Goal: Communication & Community: Share content

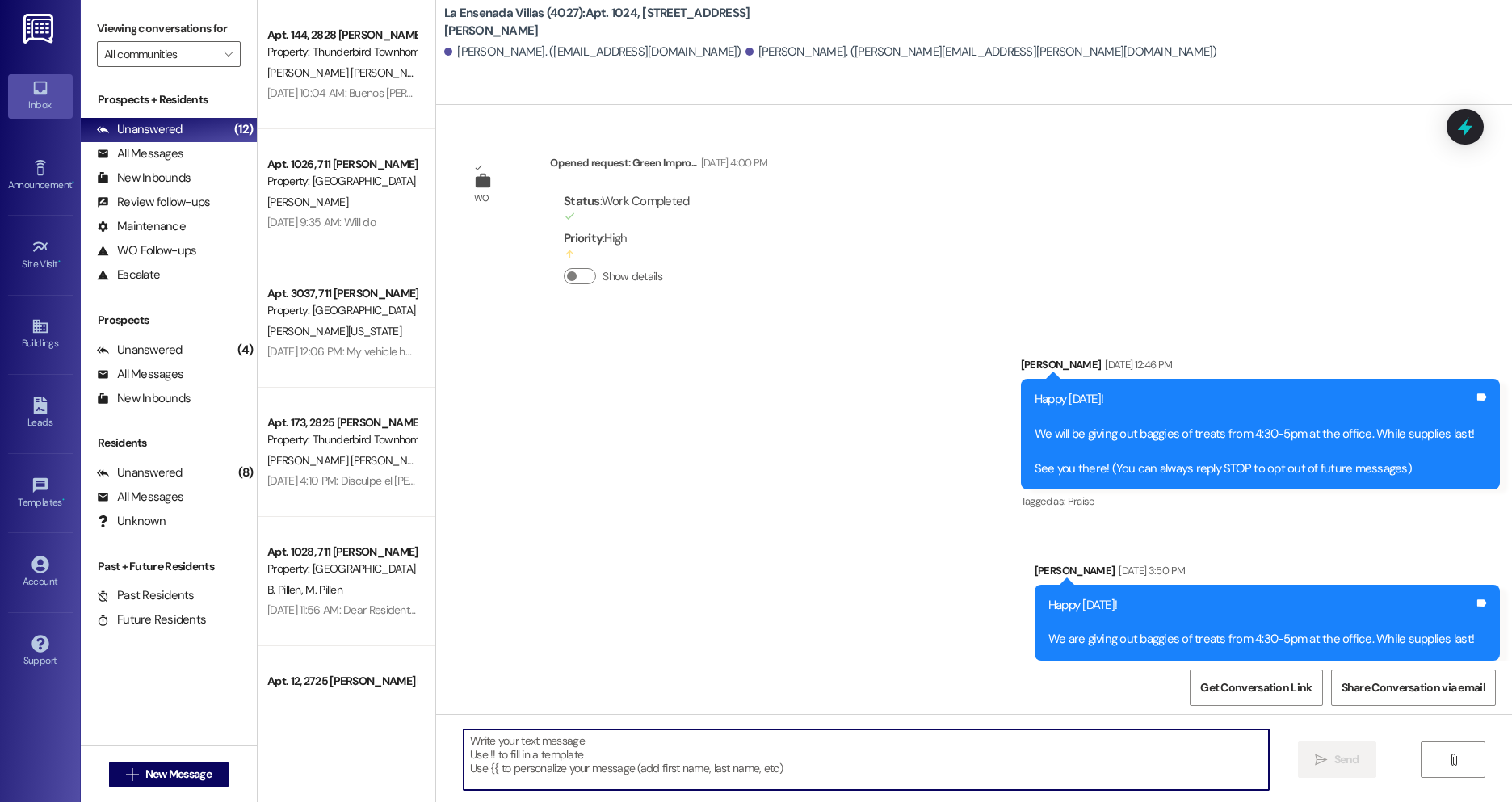
scroll to position [22662, 0]
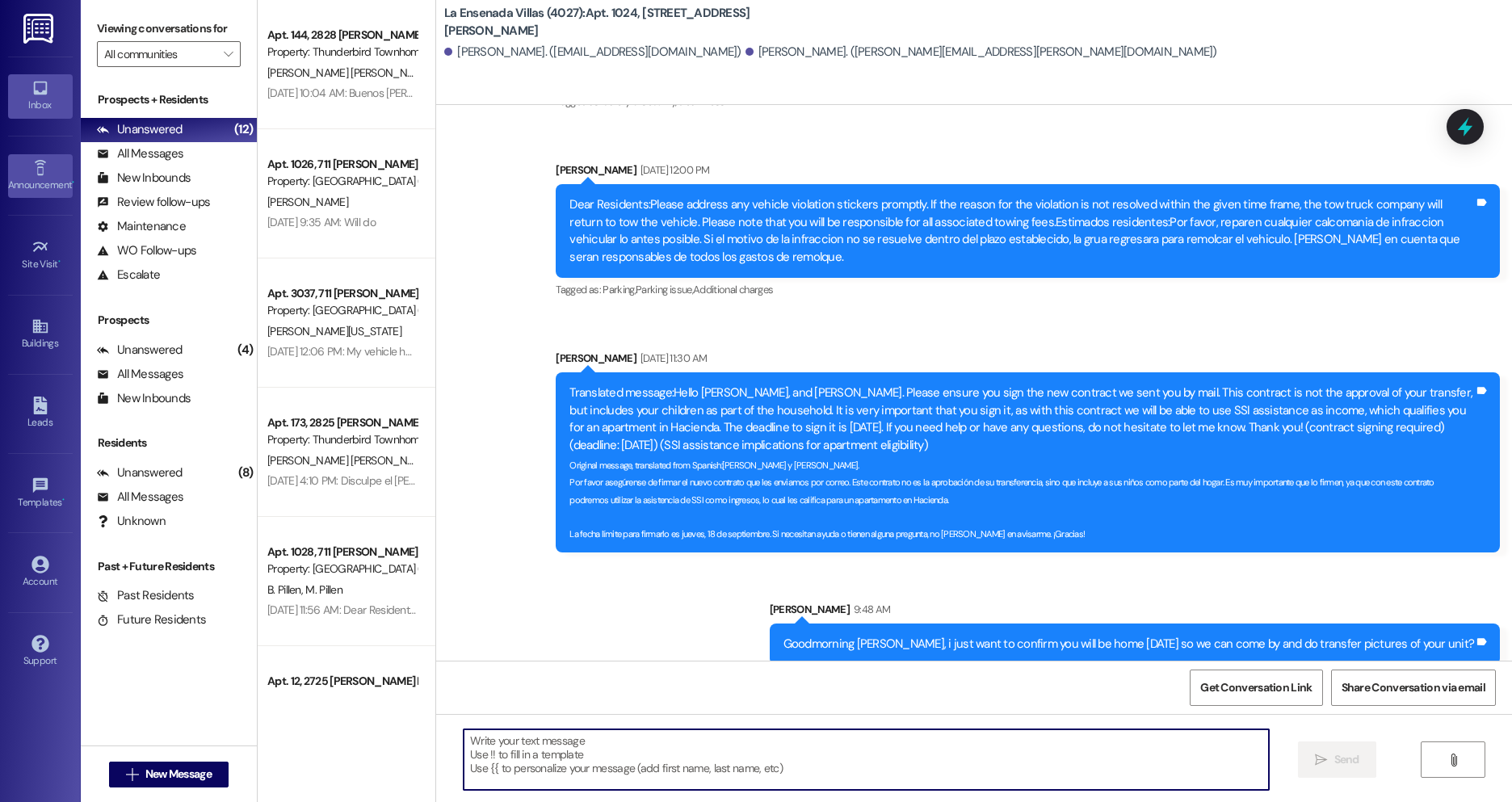
click at [36, 188] on div "Announcement •" at bounding box center [40, 184] width 81 height 16
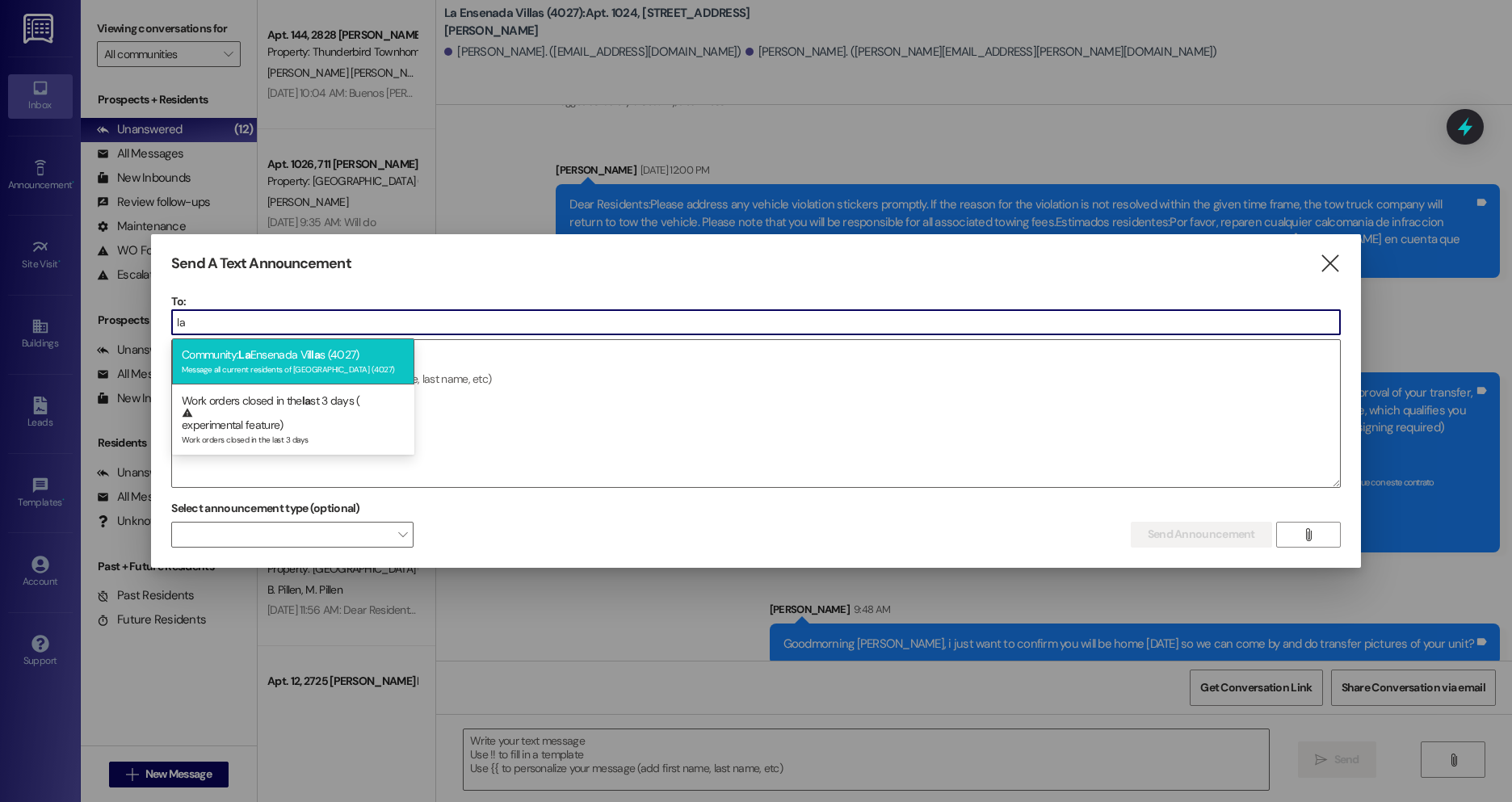
type input "la"
click at [320, 357] on span "lla" at bounding box center [314, 354] width 12 height 14
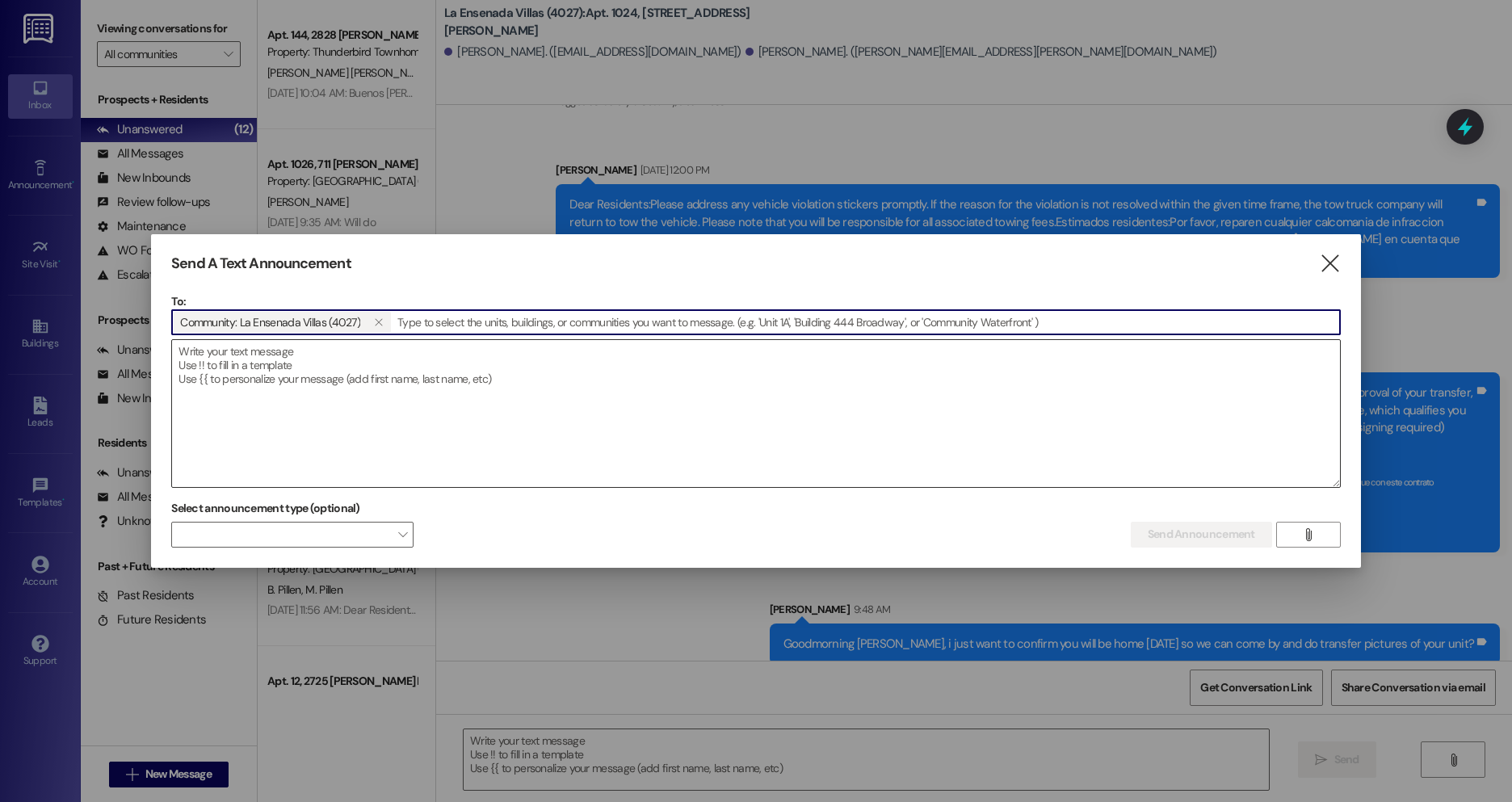
click at [326, 391] on textarea at bounding box center [756, 414] width 1168 height 147
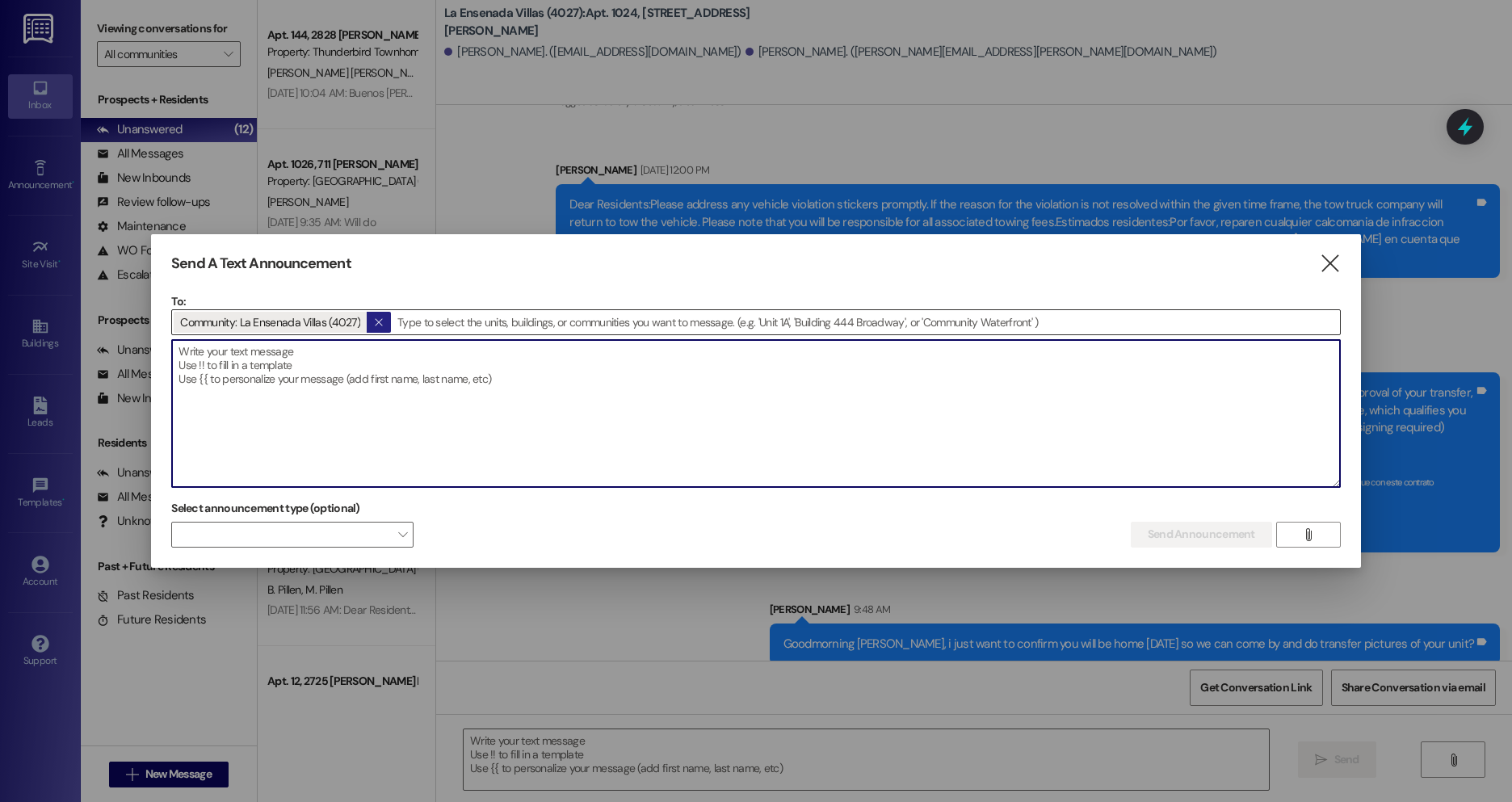
click at [374, 318] on icon "" at bounding box center [378, 322] width 9 height 13
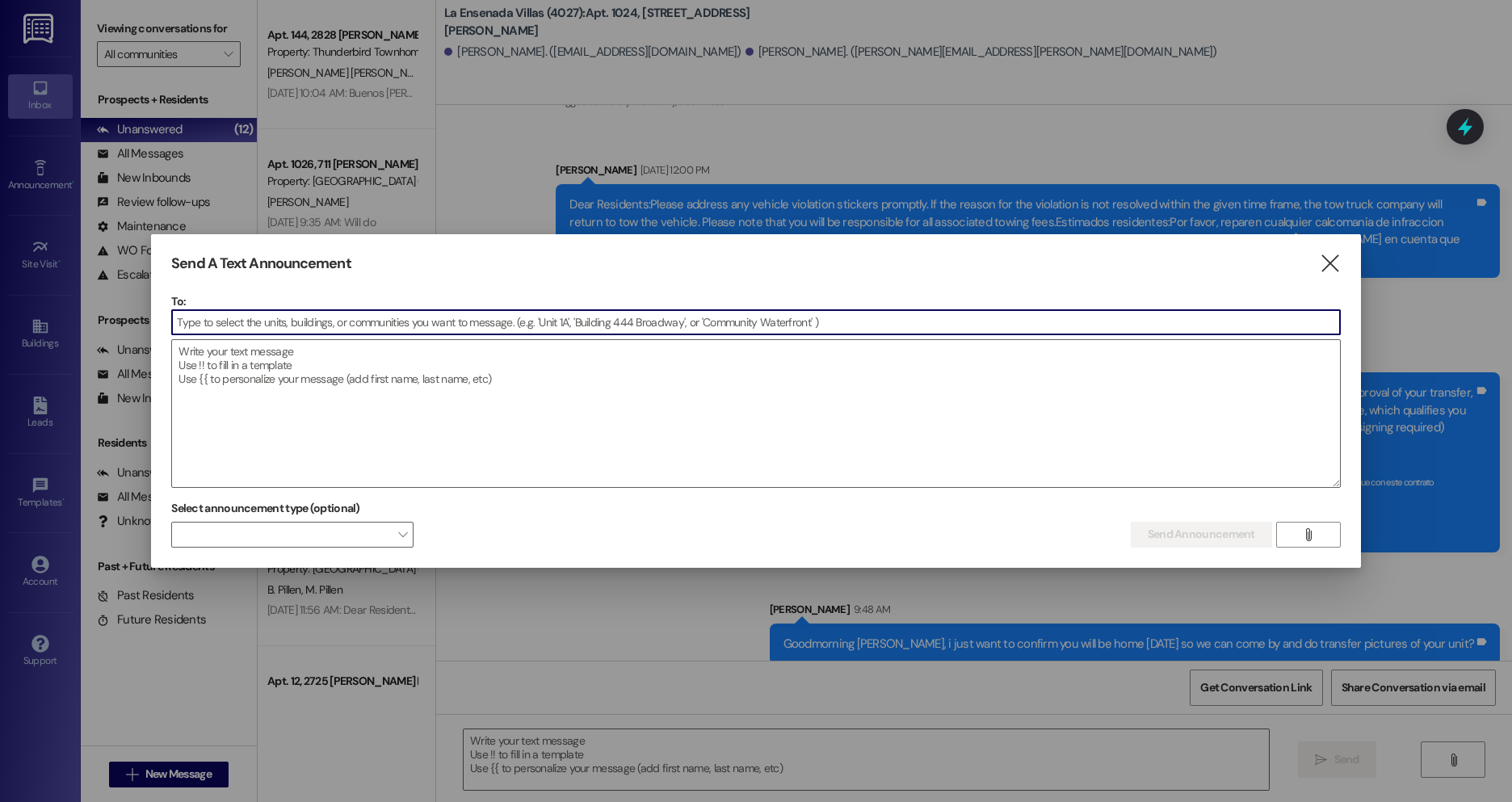
click at [371, 322] on input at bounding box center [756, 322] width 1168 height 24
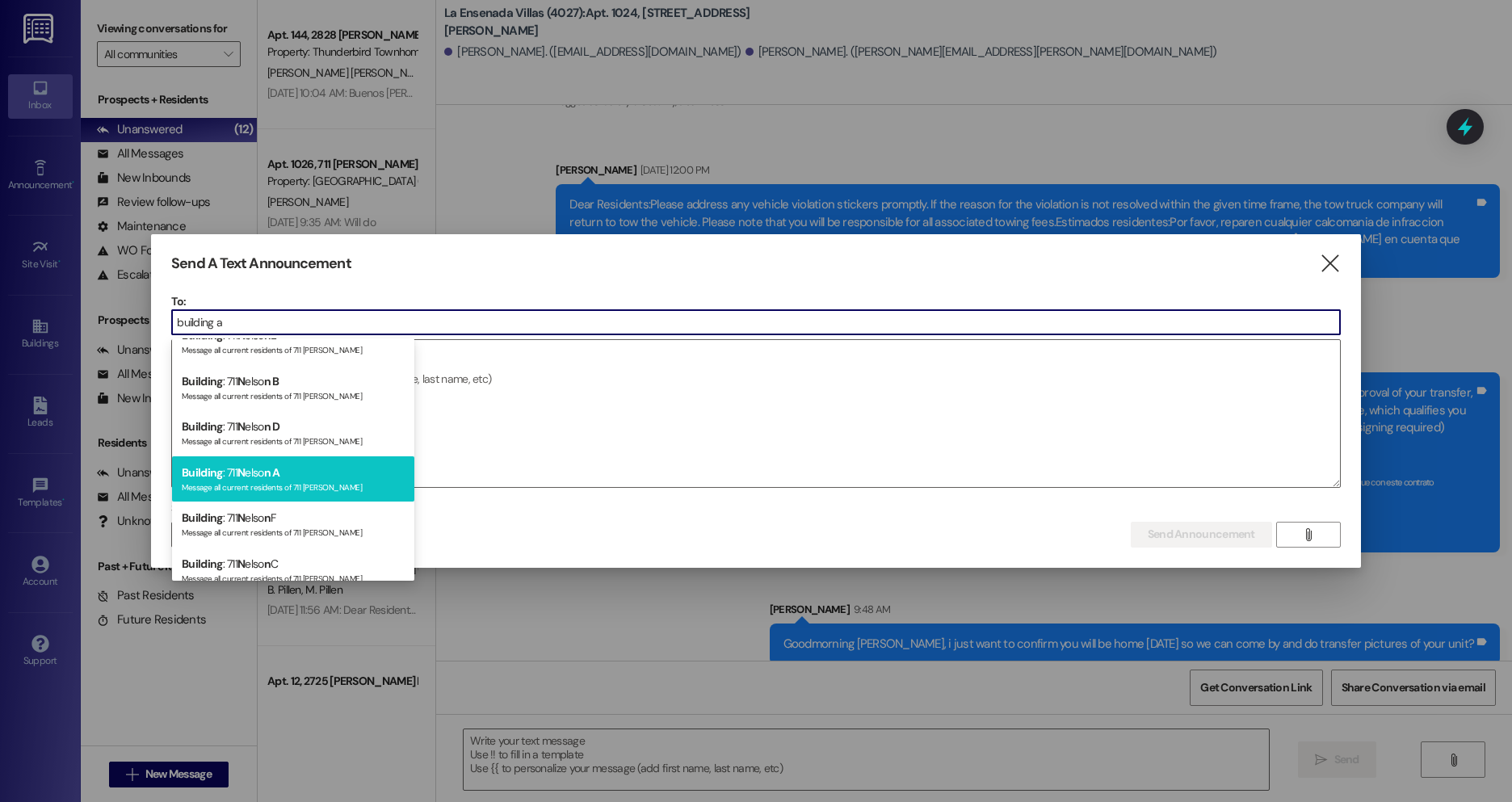
scroll to position [1129, 0]
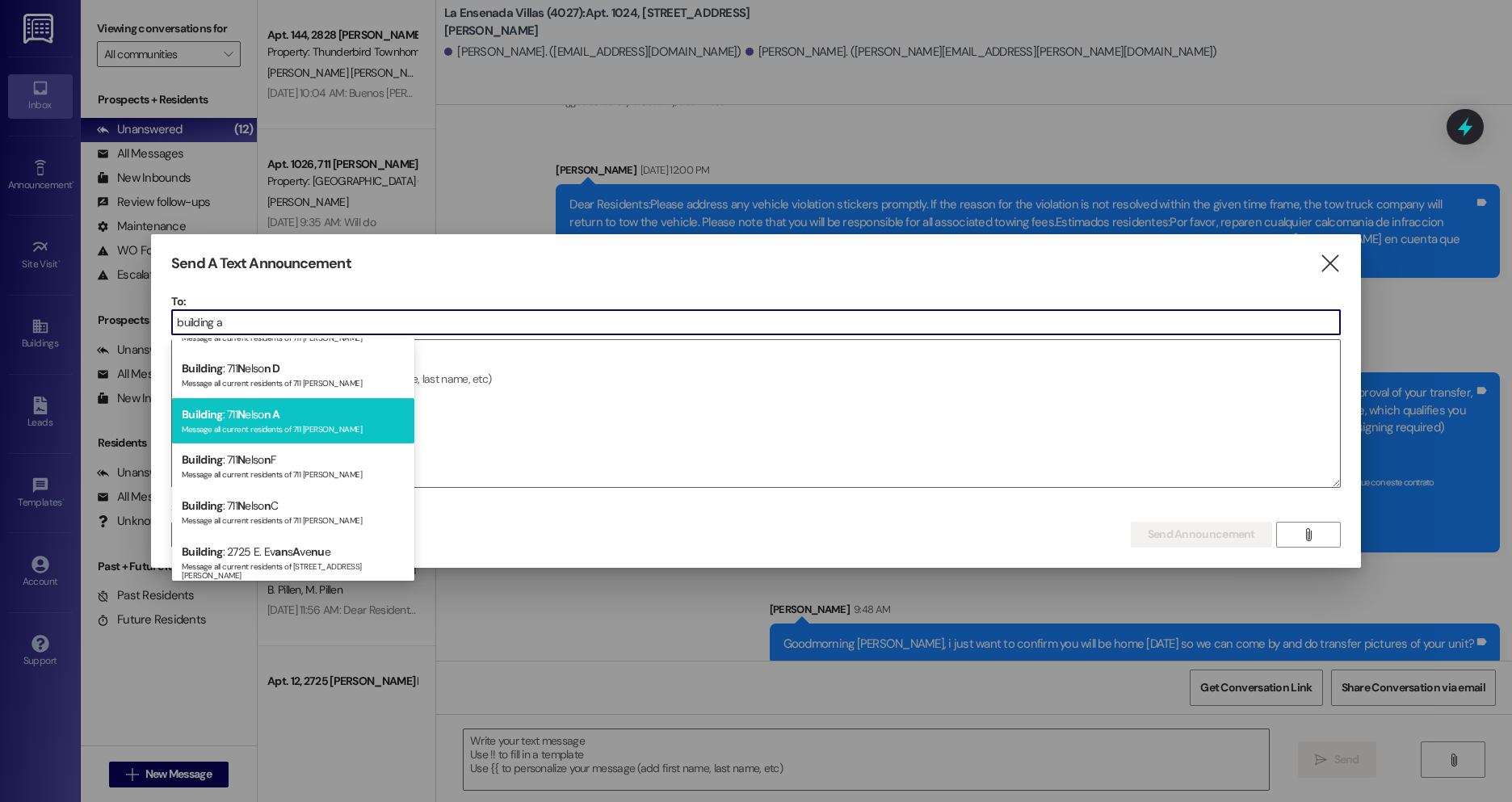
type input "building a"
click at [264, 413] on div "Building : [STREET_ADDRESS] Message all current residents of 711 [PERSON_NAME]" at bounding box center [293, 421] width 243 height 46
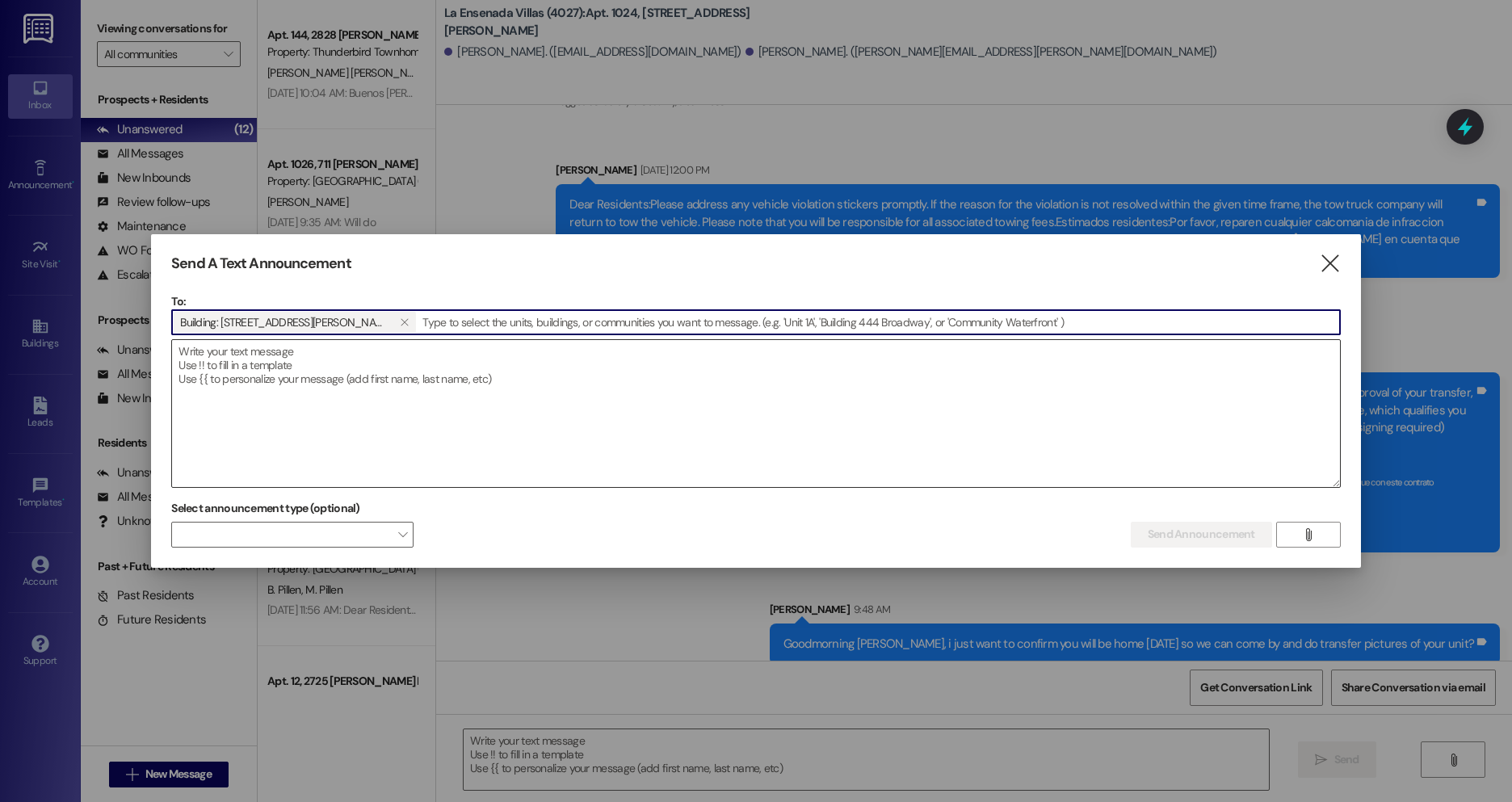
click at [265, 409] on textarea at bounding box center [756, 414] width 1168 height 147
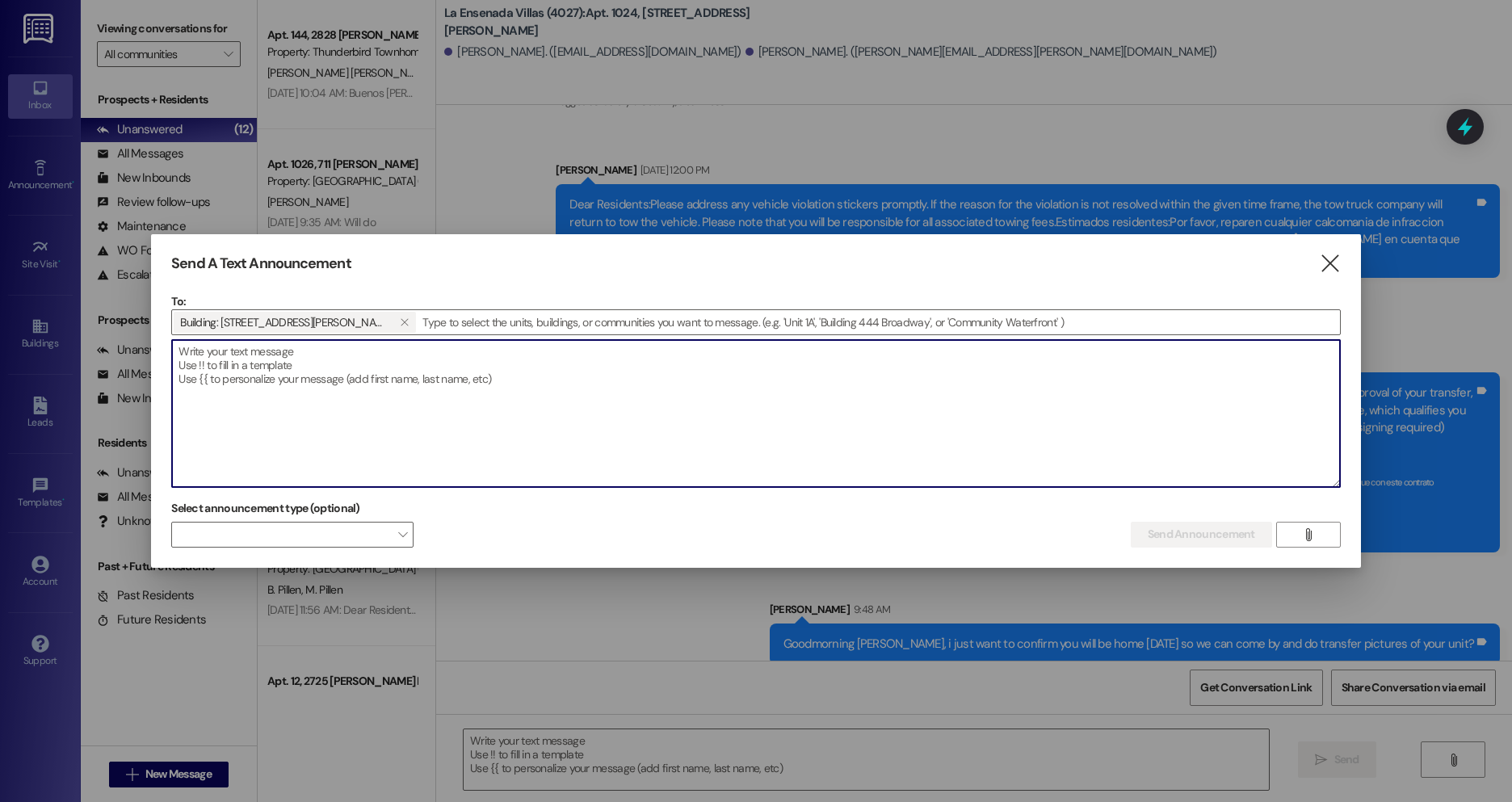
type textarea "S"
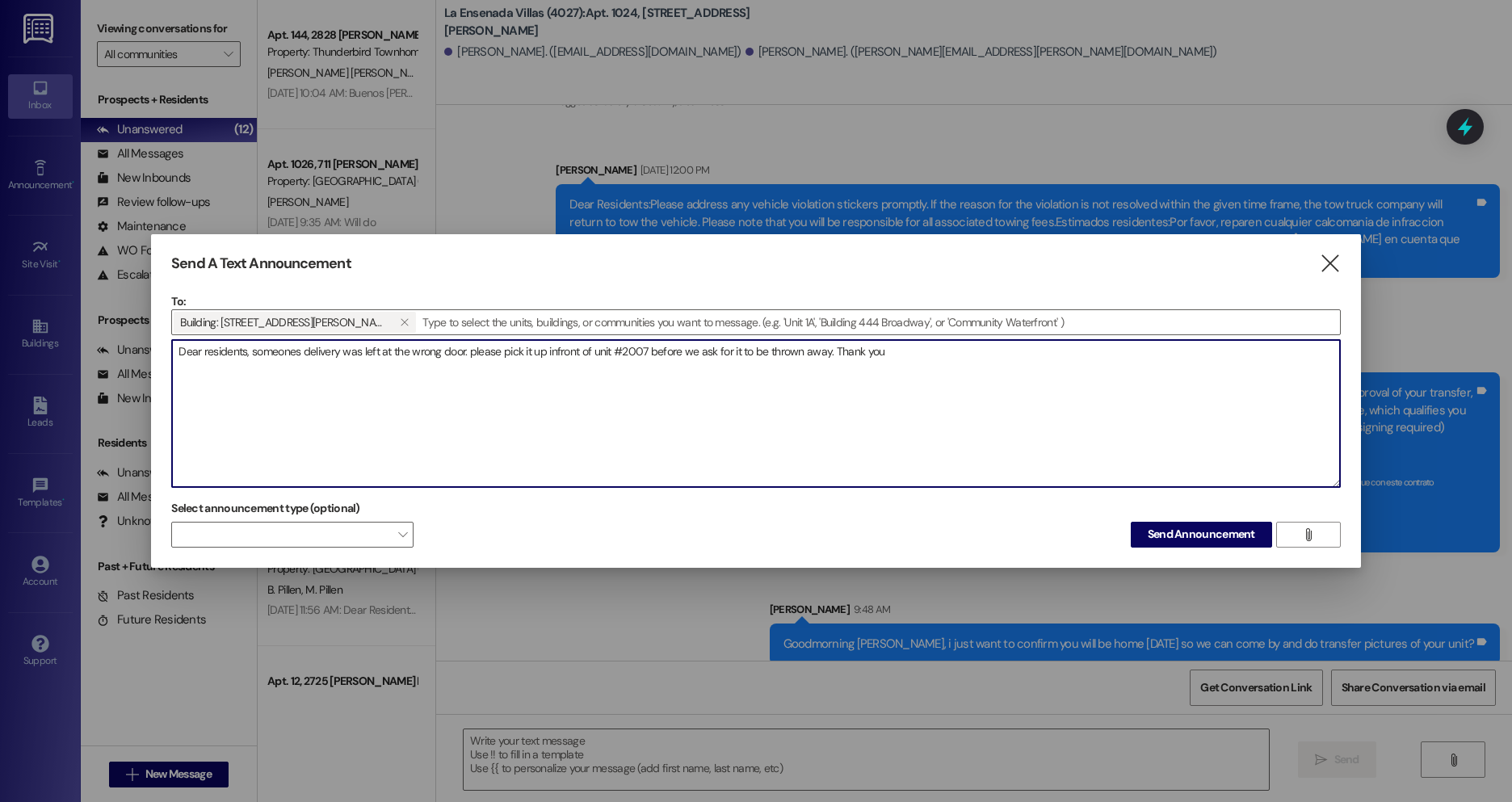
click at [554, 352] on textarea "Dear residents, someones delivery was left at the wrong door. please pick it up…" at bounding box center [756, 414] width 1168 height 147
type textarea "Dear residents, someones delivery was left at the wrong door. please pick it up…"
click at [360, 535] on span at bounding box center [292, 534] width 243 height 26
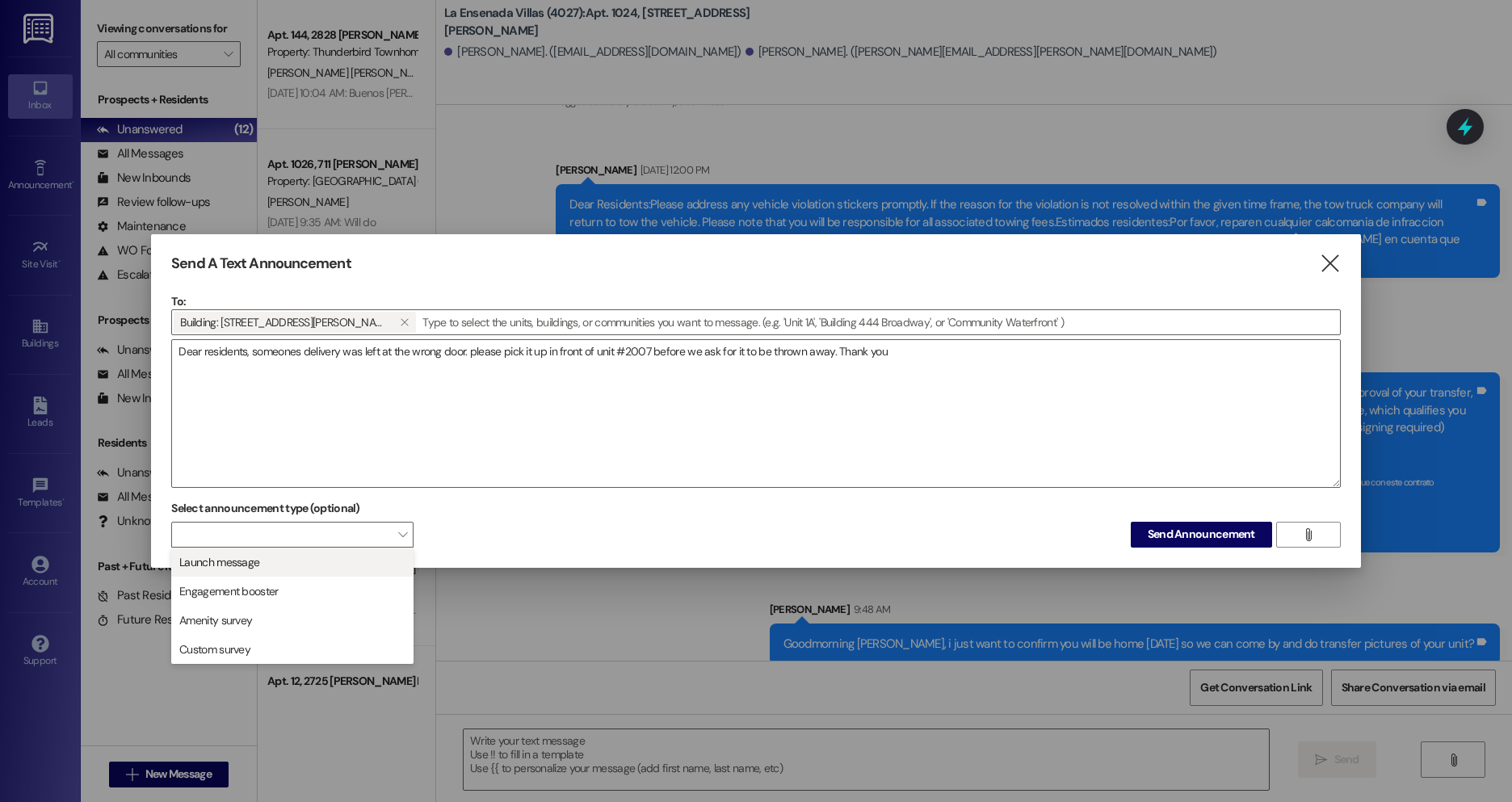
click at [289, 563] on span "Launch message" at bounding box center [292, 562] width 228 height 18
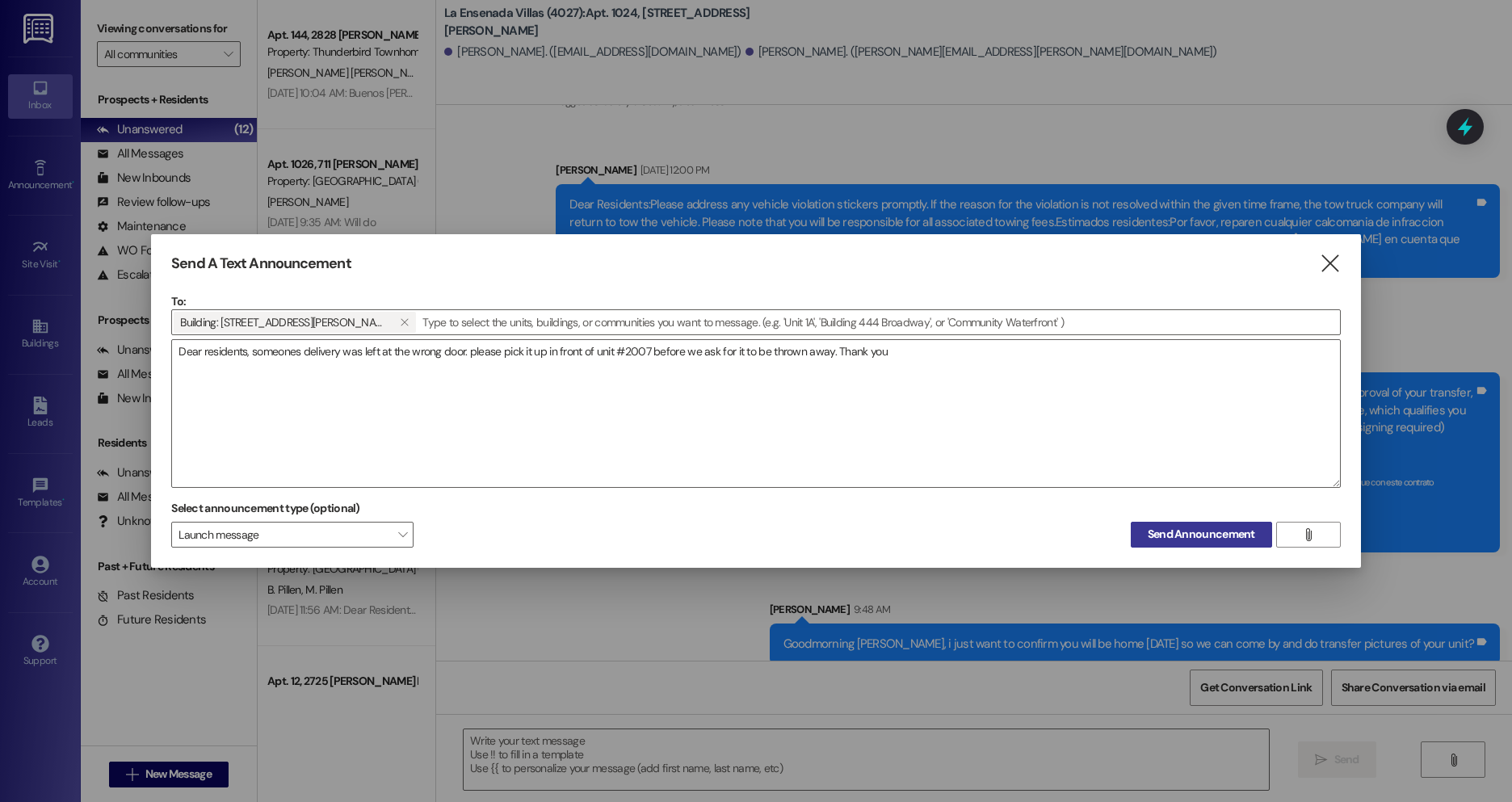
click at [1158, 528] on span "Send Announcement" at bounding box center [1201, 534] width 108 height 17
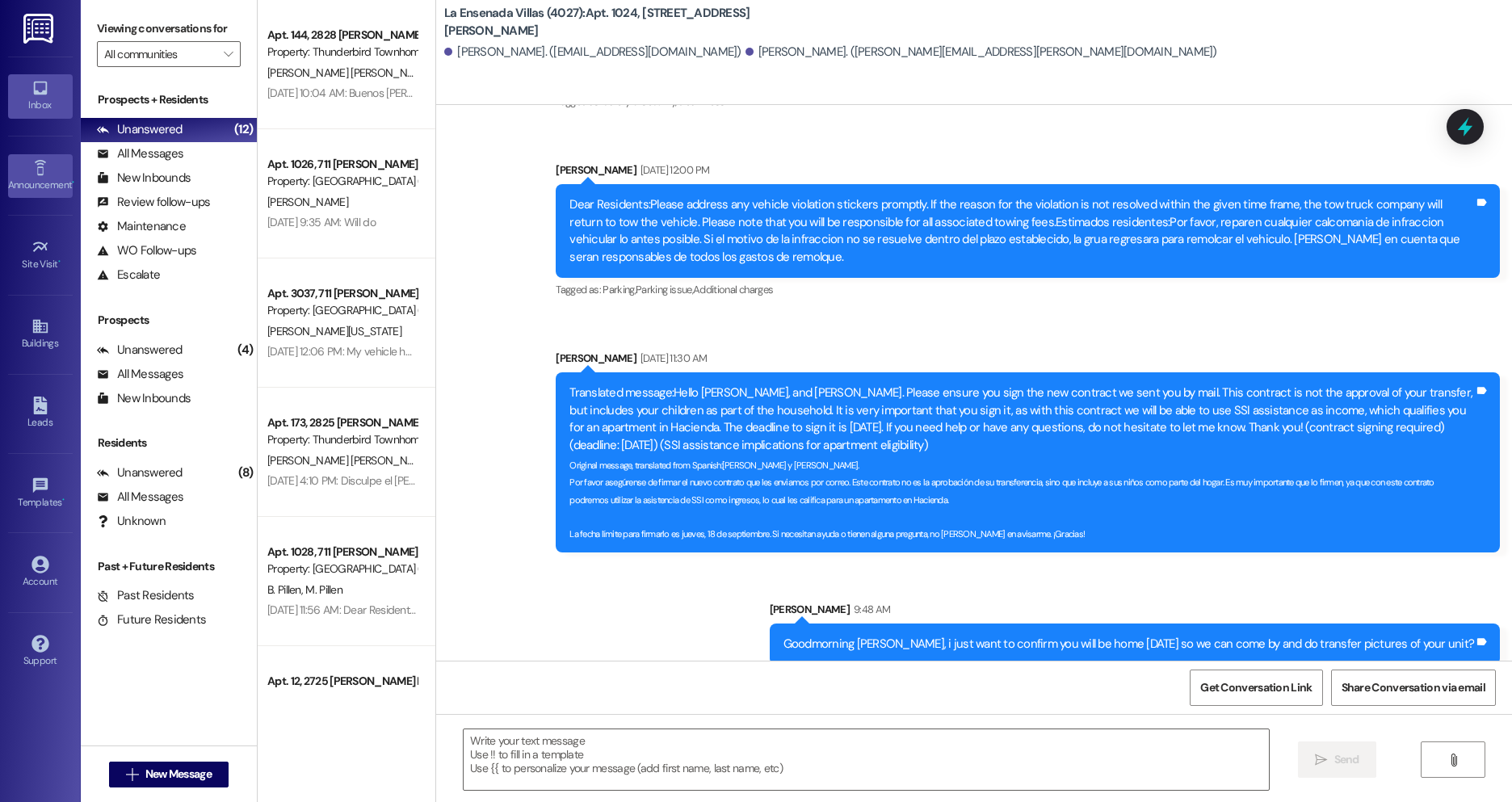
click at [43, 168] on icon at bounding box center [40, 168] width 18 height 18
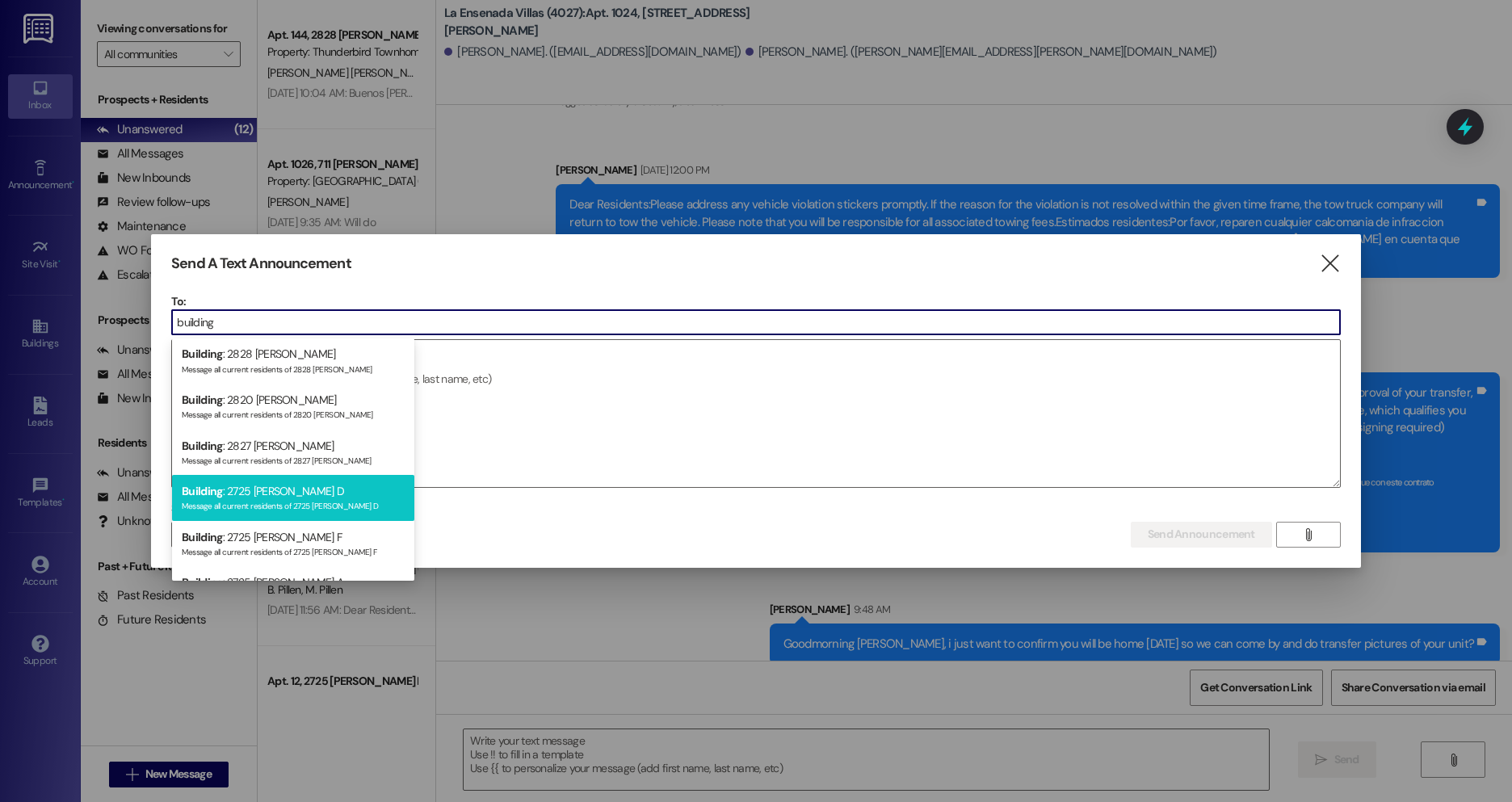
scroll to position [685, 0]
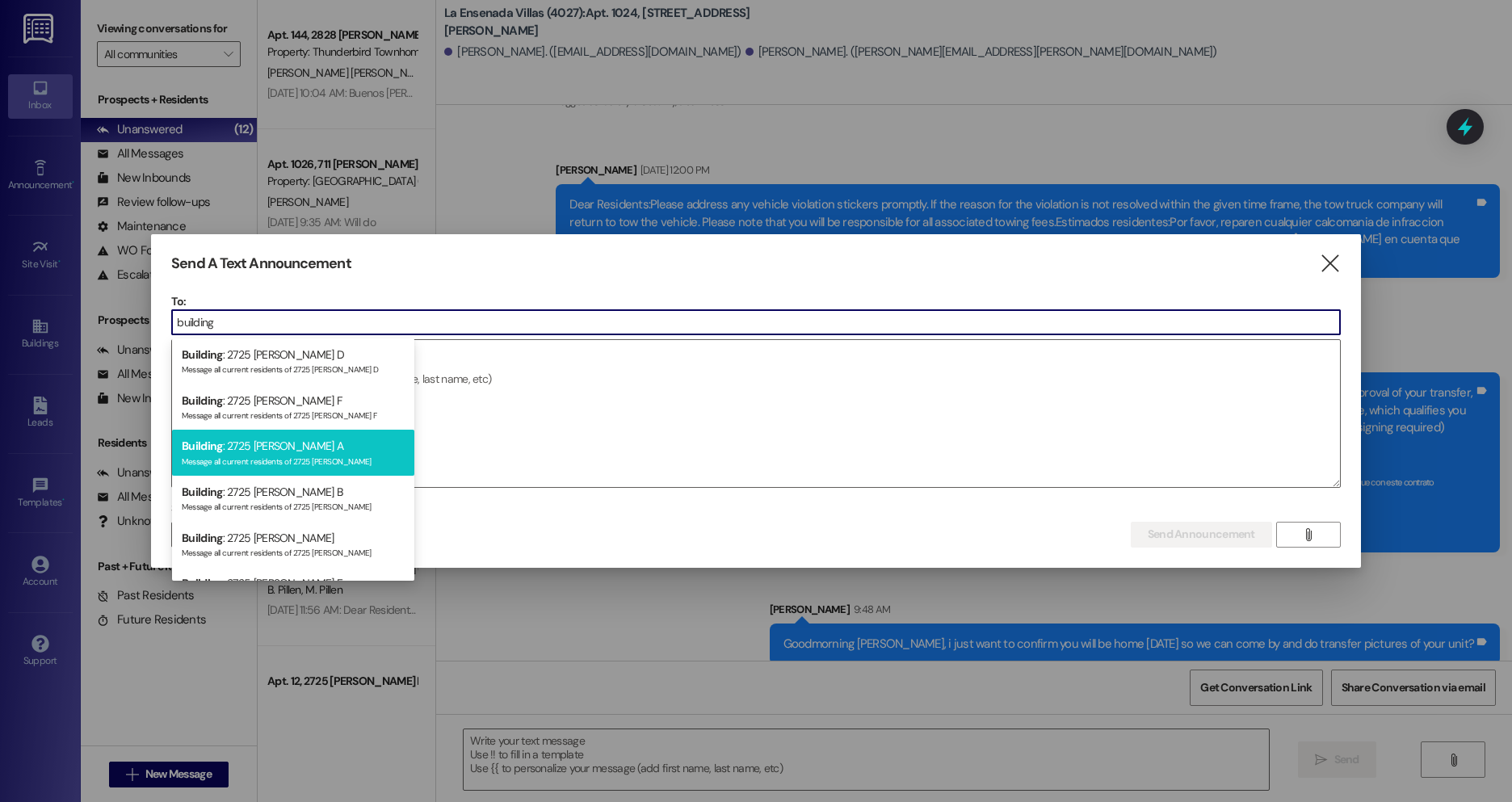
type input "building"
click at [275, 461] on div "Message all current residents of 2725 [PERSON_NAME]" at bounding box center [293, 459] width 223 height 13
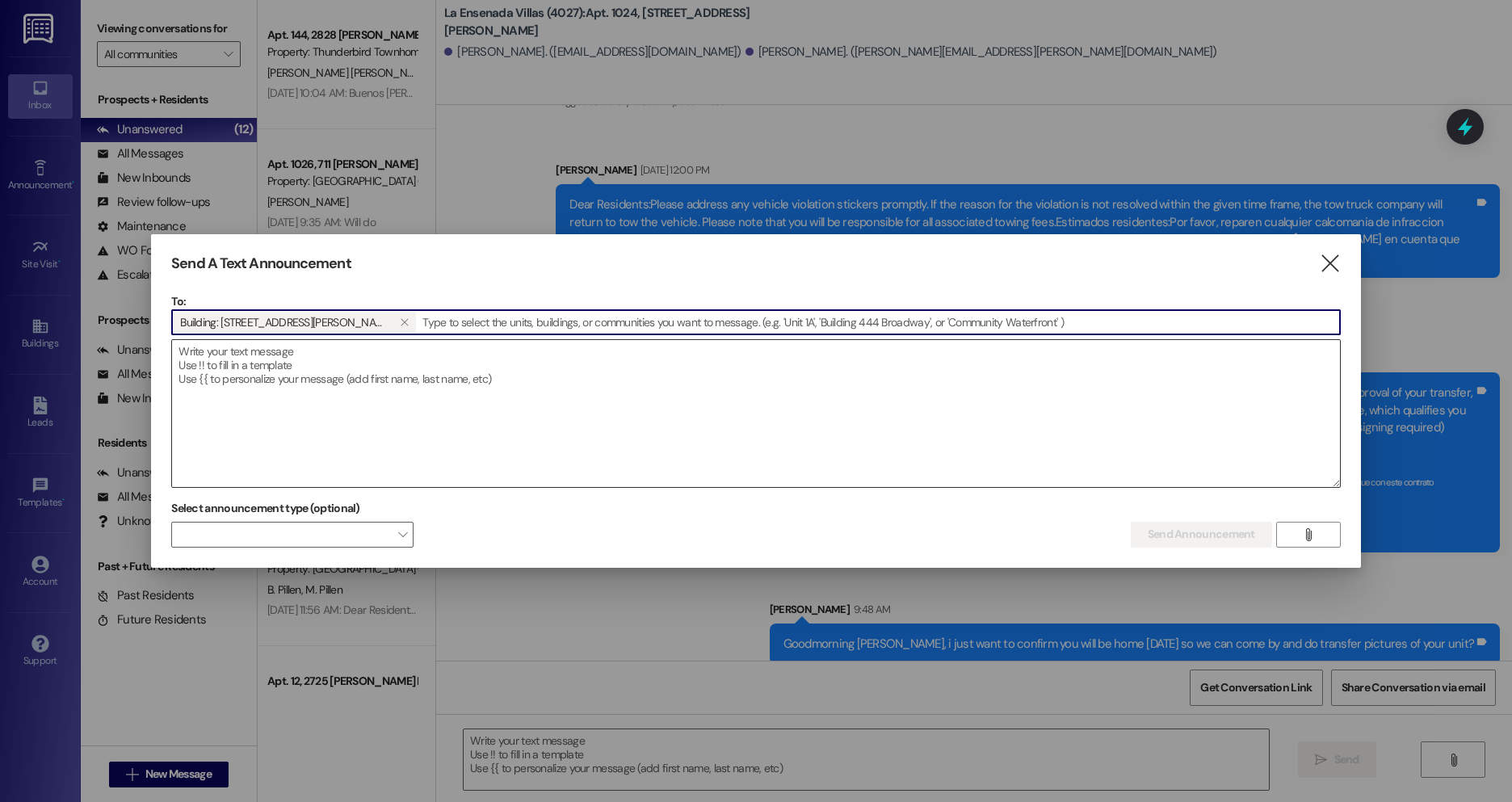
click at [304, 422] on textarea at bounding box center [756, 414] width 1168 height 147
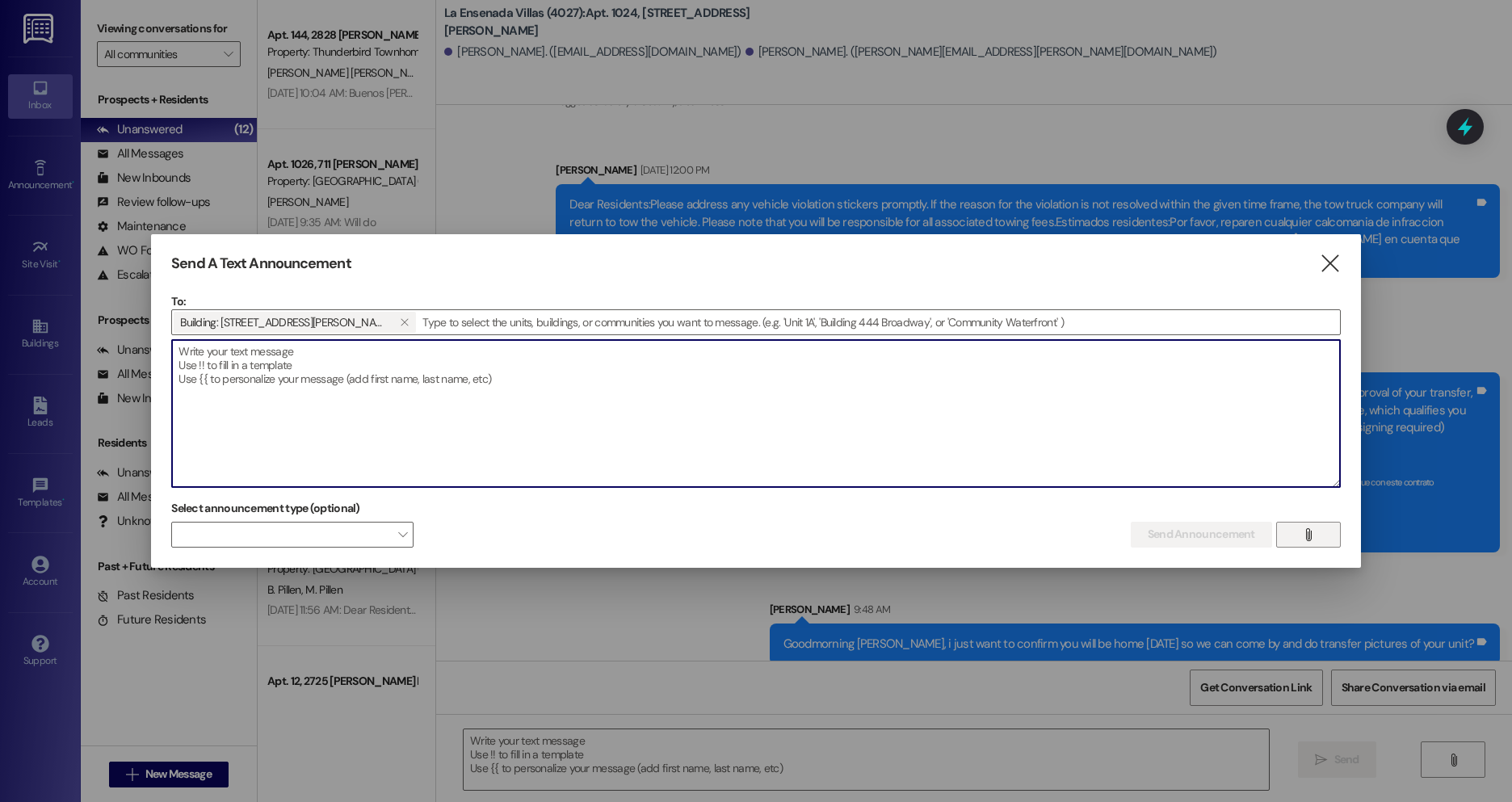
click at [1316, 537] on span "" at bounding box center [1309, 534] width 18 height 24
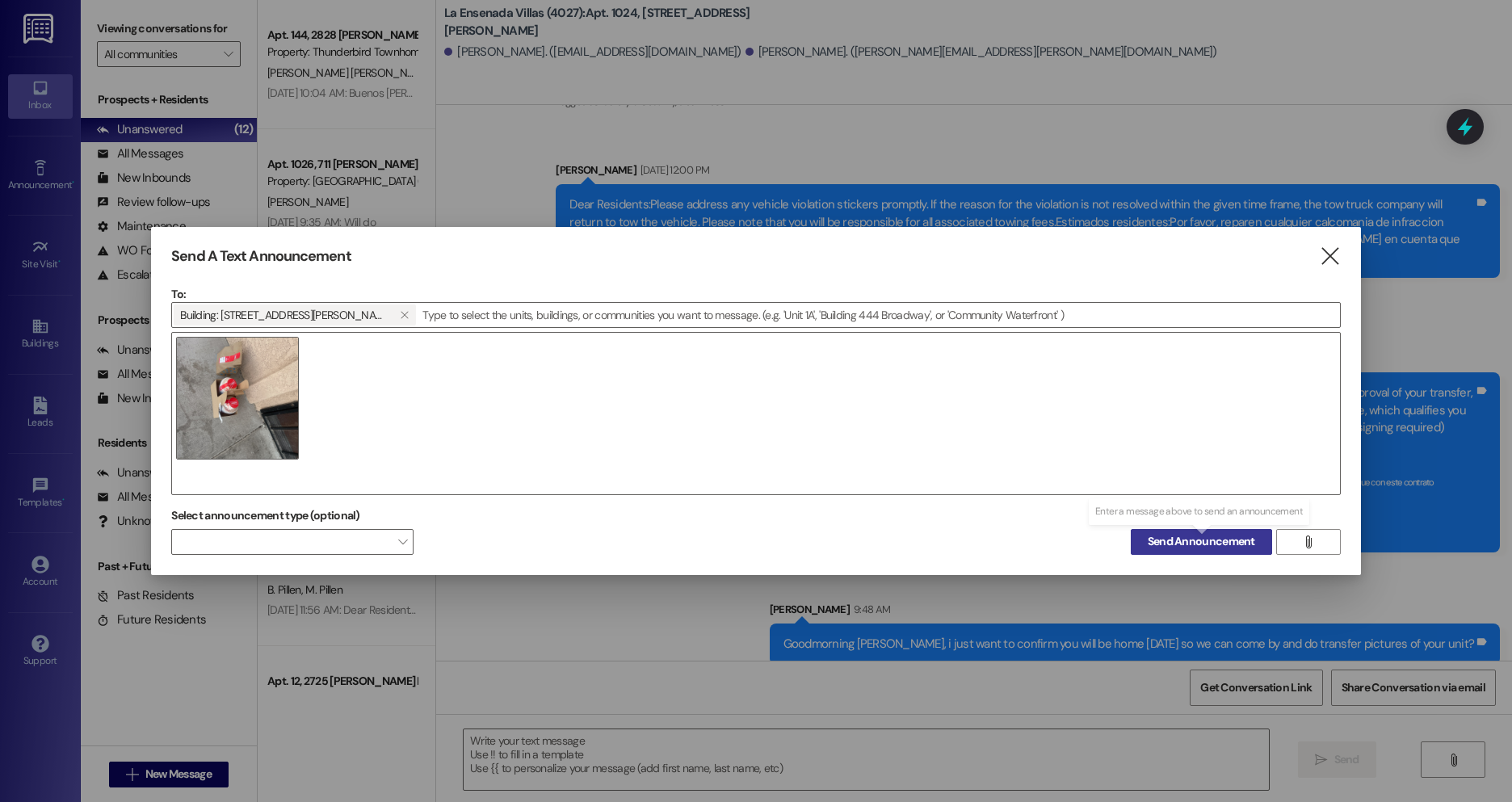
click at [1183, 538] on span "Send Announcement" at bounding box center [1201, 541] width 108 height 17
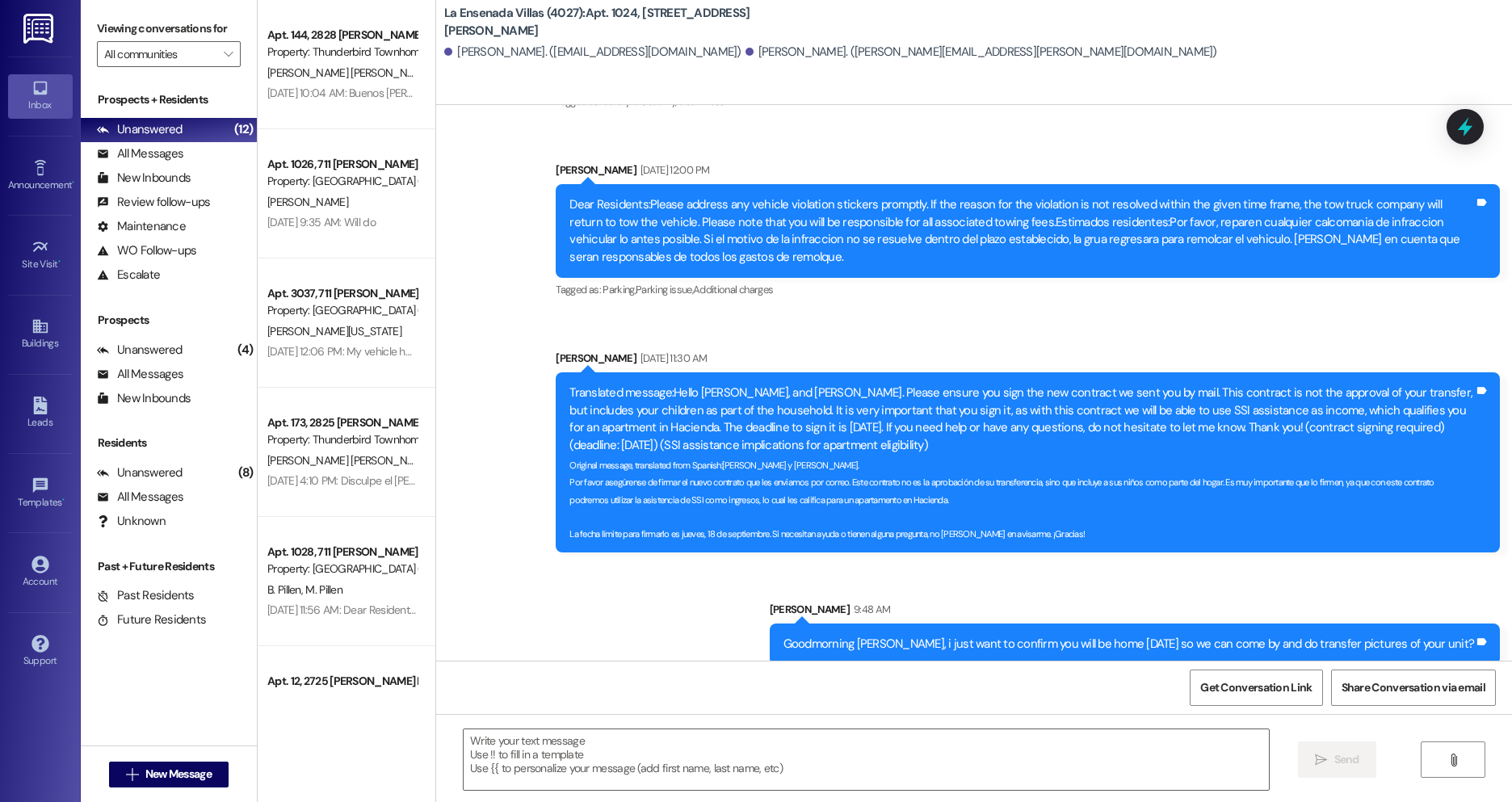
click at [809, 54] on div "[PERSON_NAME]. ([PERSON_NAME][EMAIL_ADDRESS][PERSON_NAME][DOMAIN_NAME])" at bounding box center [982, 52] width 472 height 17
click at [176, 152] on div "All Messages" at bounding box center [140, 153] width 87 height 17
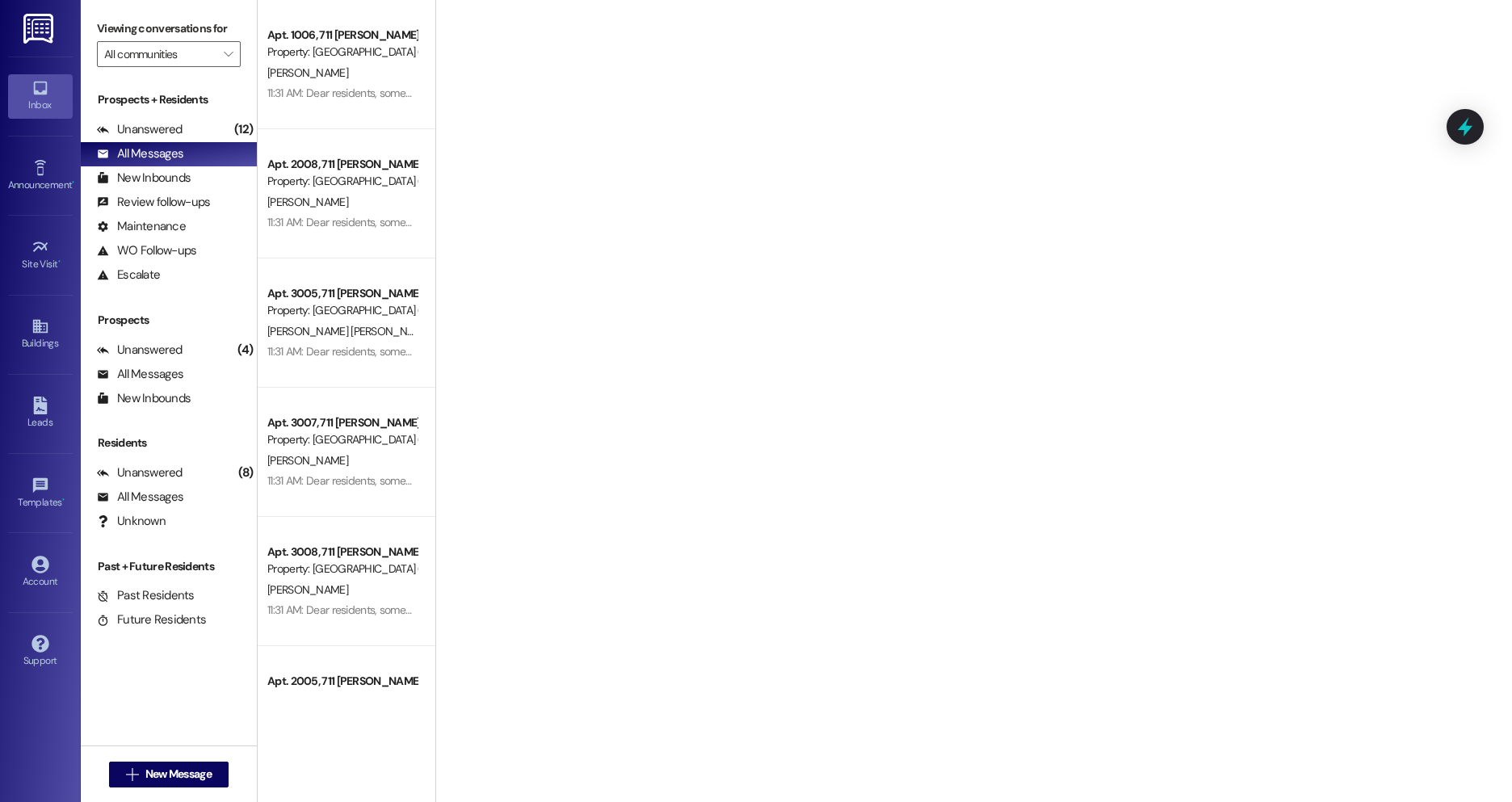
click at [312, 42] on div "Apt. 1006, 711 [PERSON_NAME] A" at bounding box center [342, 35] width 149 height 17
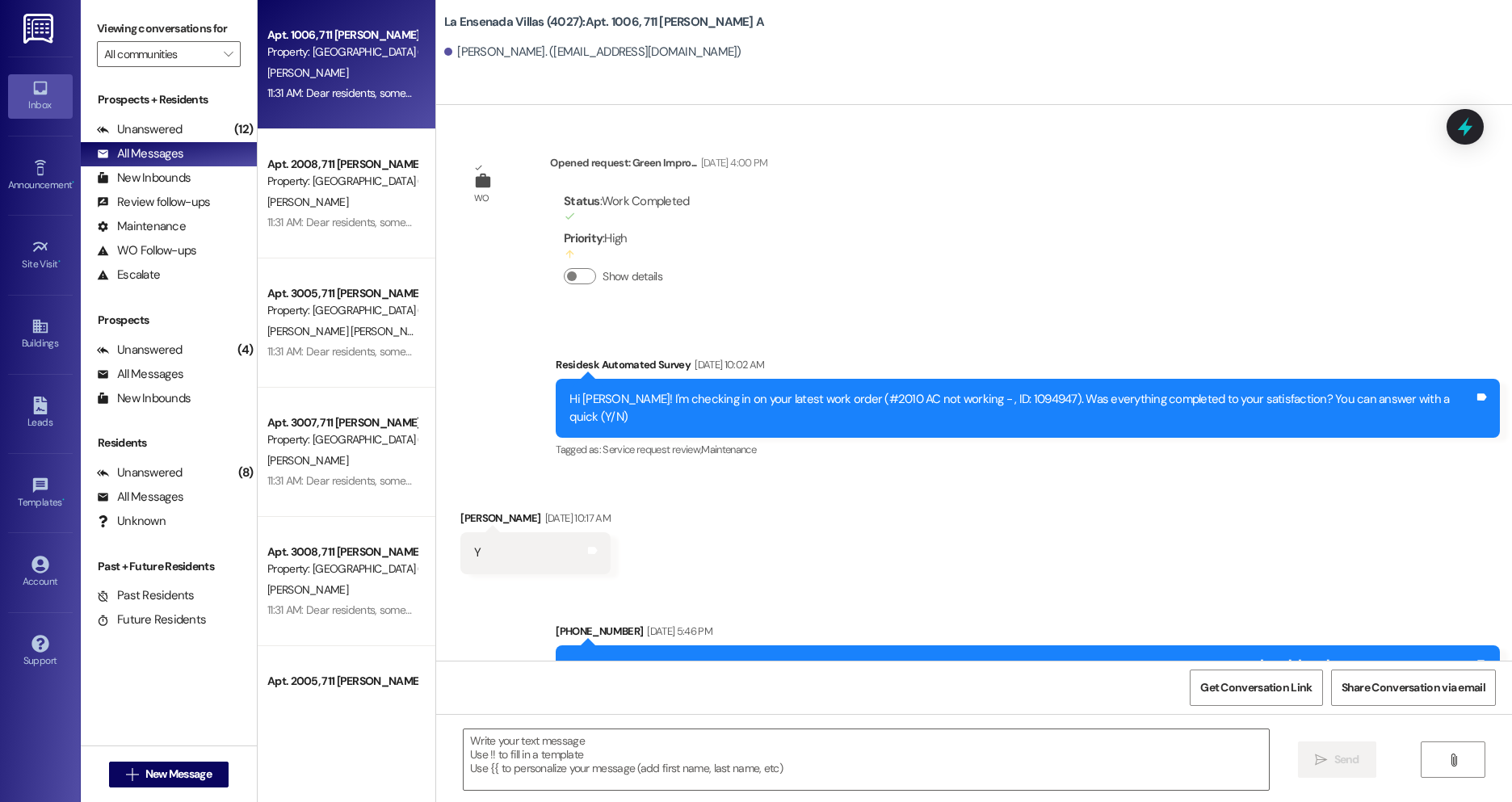
scroll to position [24789, 0]
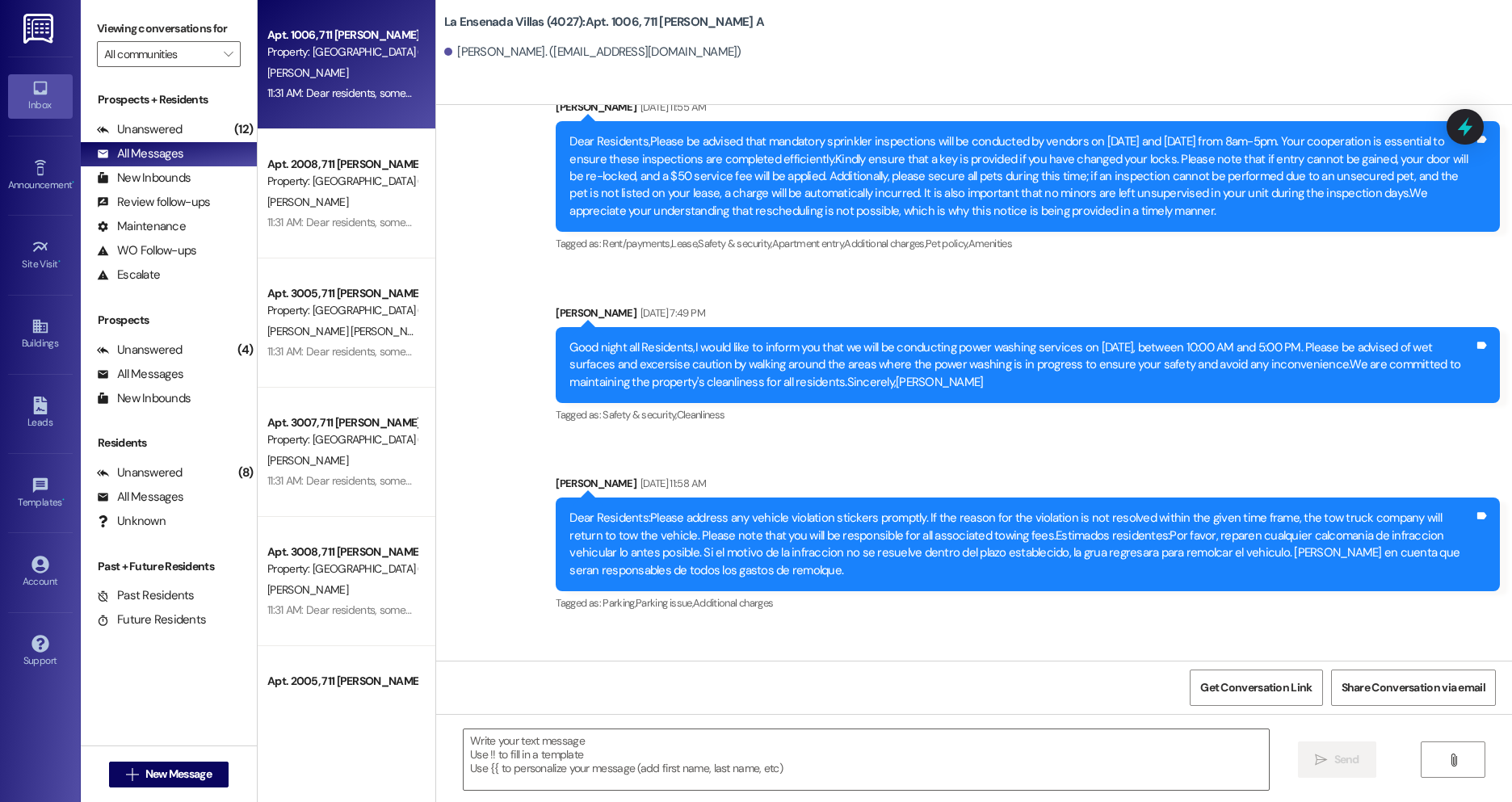
click at [304, 188] on div "Property: [GEOGRAPHIC_DATA] (4027)" at bounding box center [342, 181] width 149 height 17
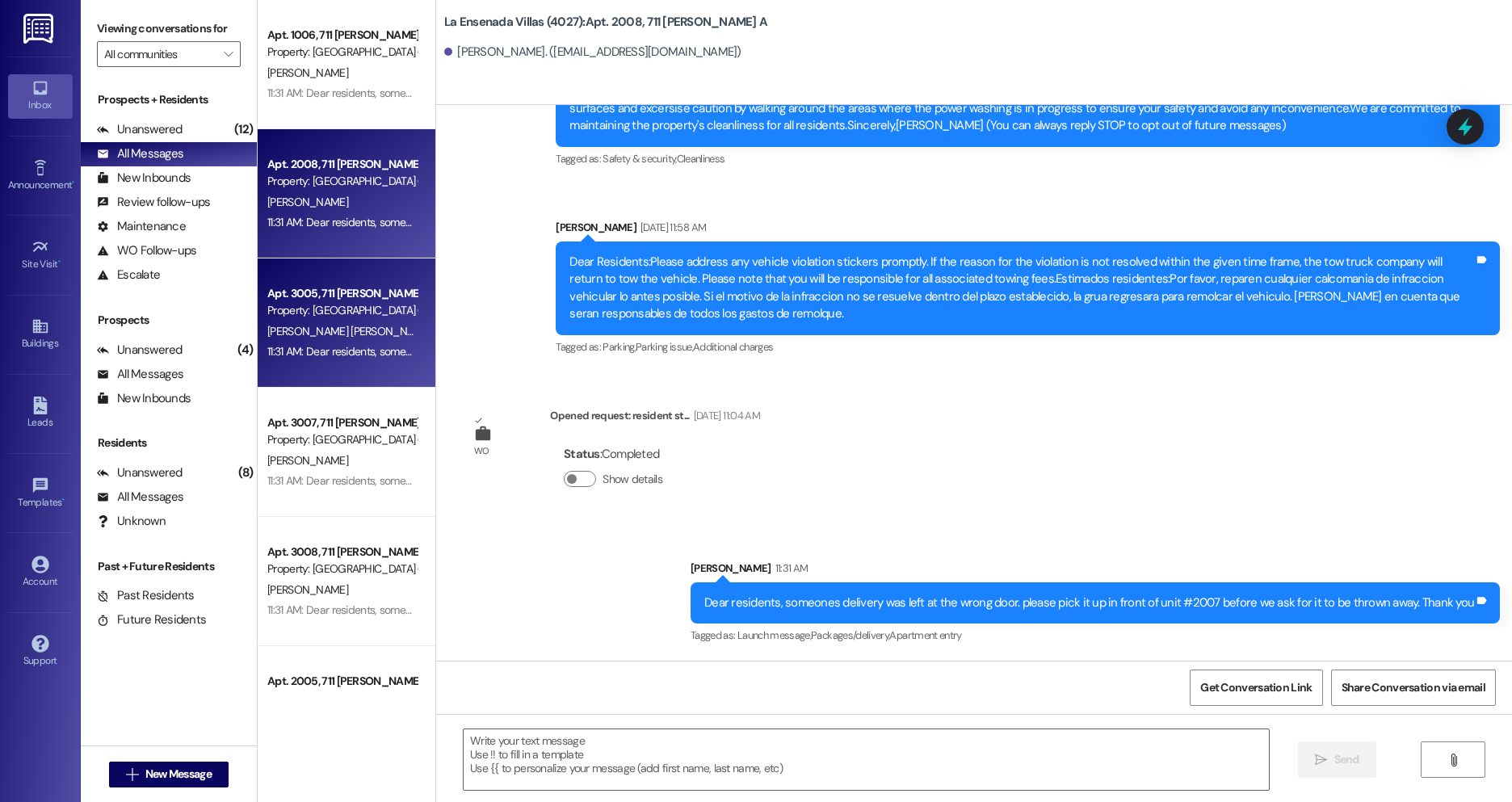
scroll to position [233, 0]
click at [317, 330] on span "[PERSON_NAME] [PERSON_NAME]" at bounding box center [349, 330] width 164 height 14
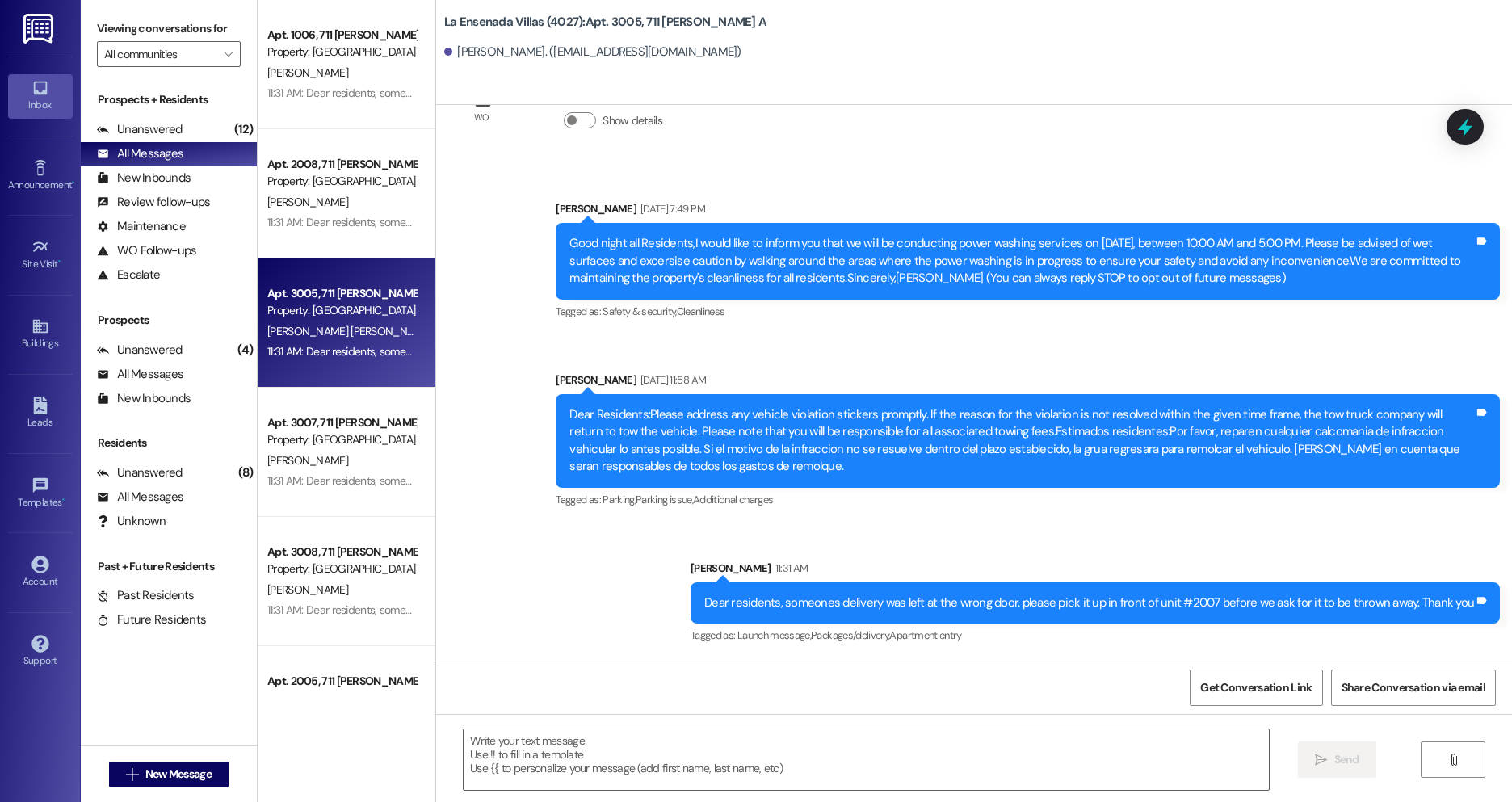
scroll to position [81, 0]
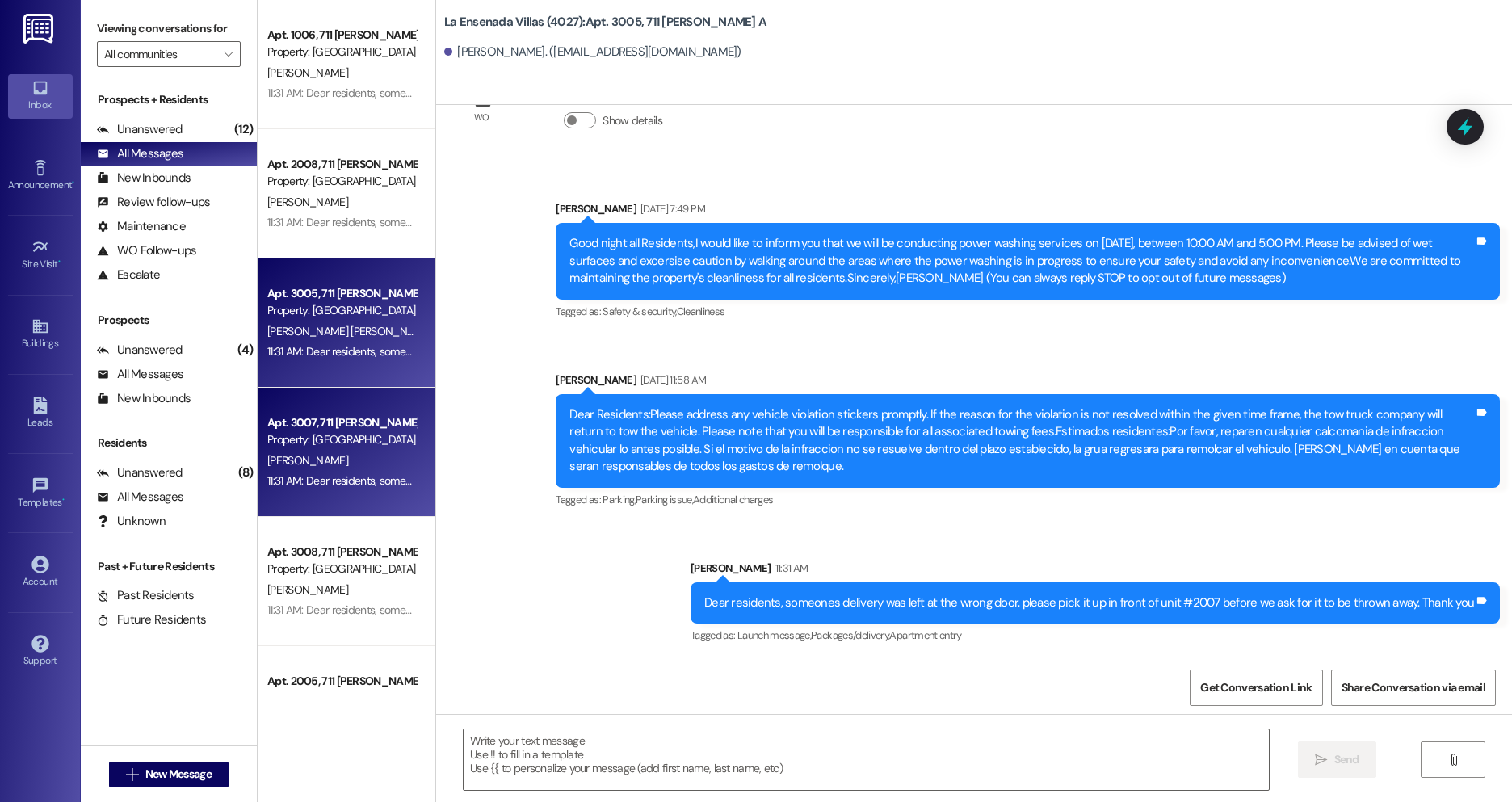
click at [347, 444] on div "Property: [GEOGRAPHIC_DATA] (4027)" at bounding box center [342, 439] width 149 height 17
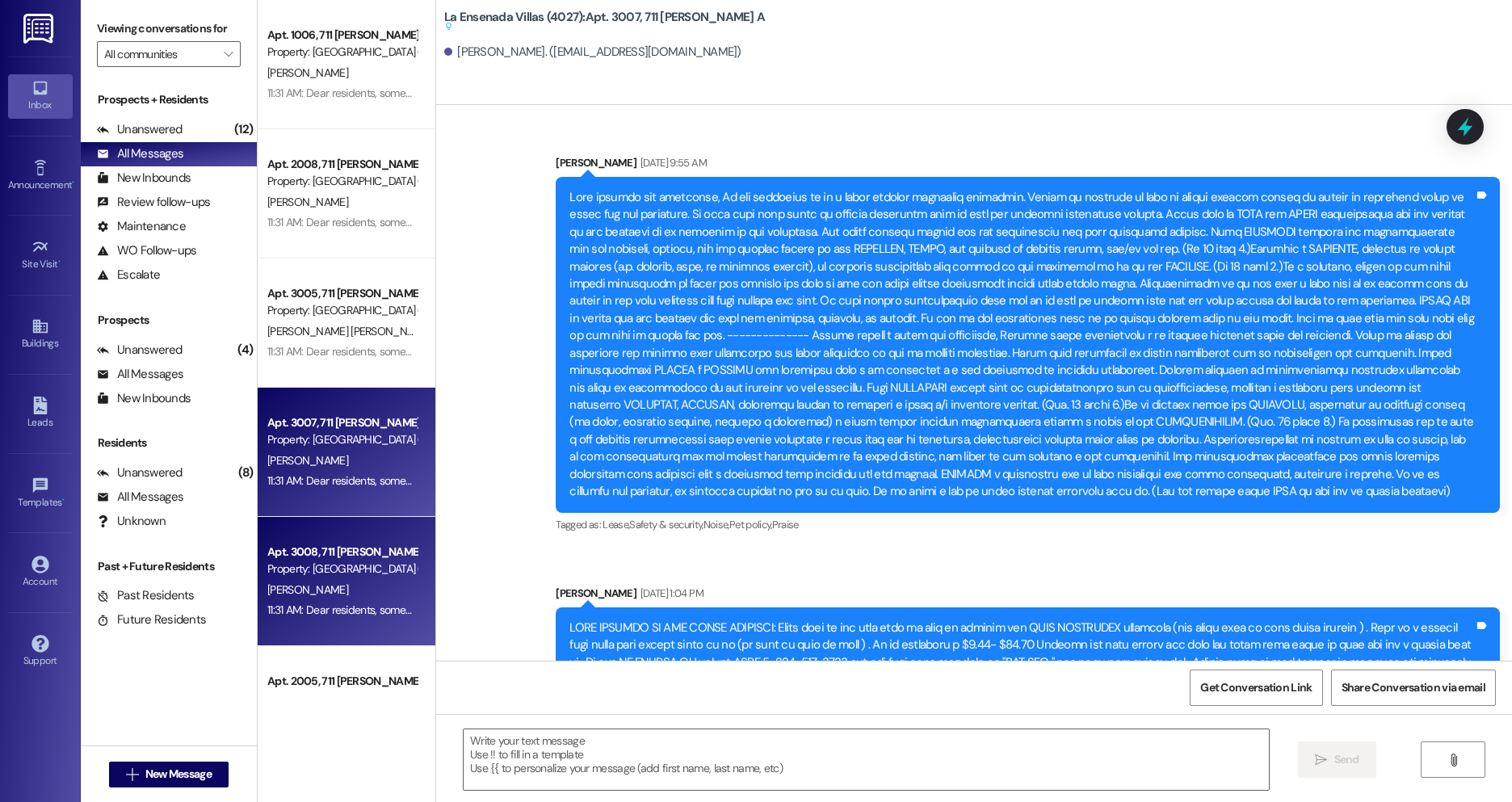
scroll to position [8282, 0]
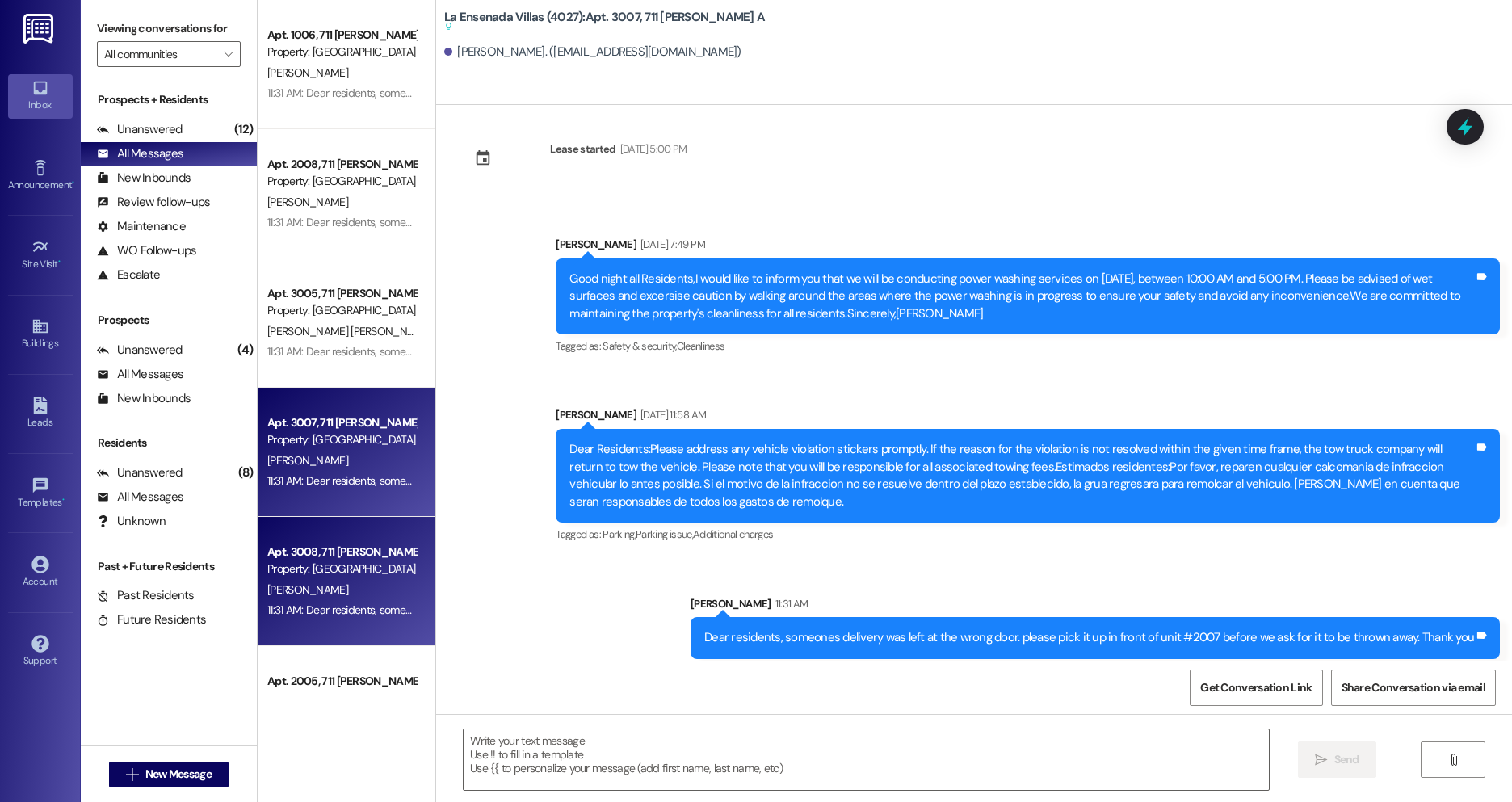
click at [348, 584] on div "[PERSON_NAME]" at bounding box center [342, 589] width 153 height 20
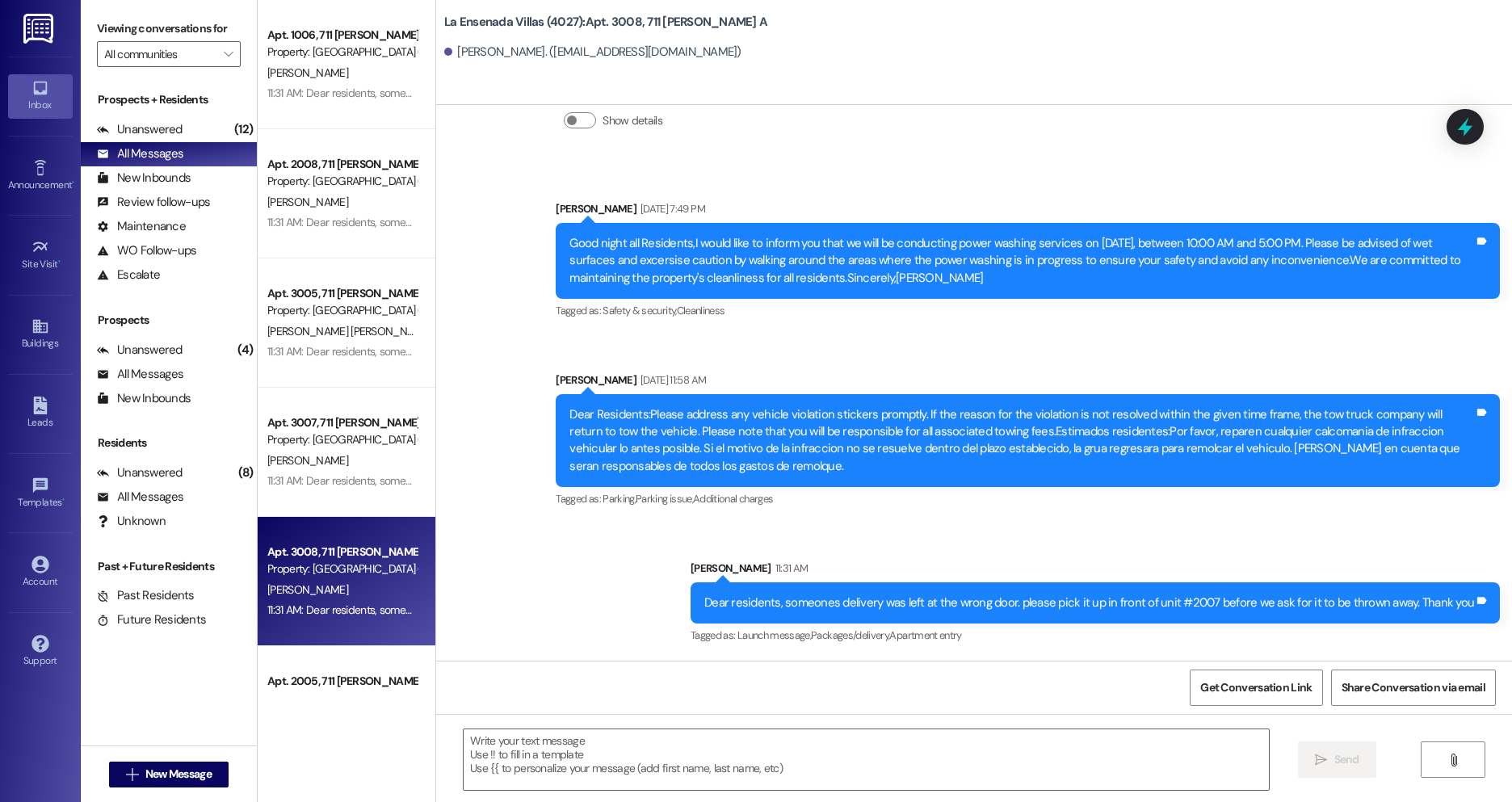
scroll to position [7294, 0]
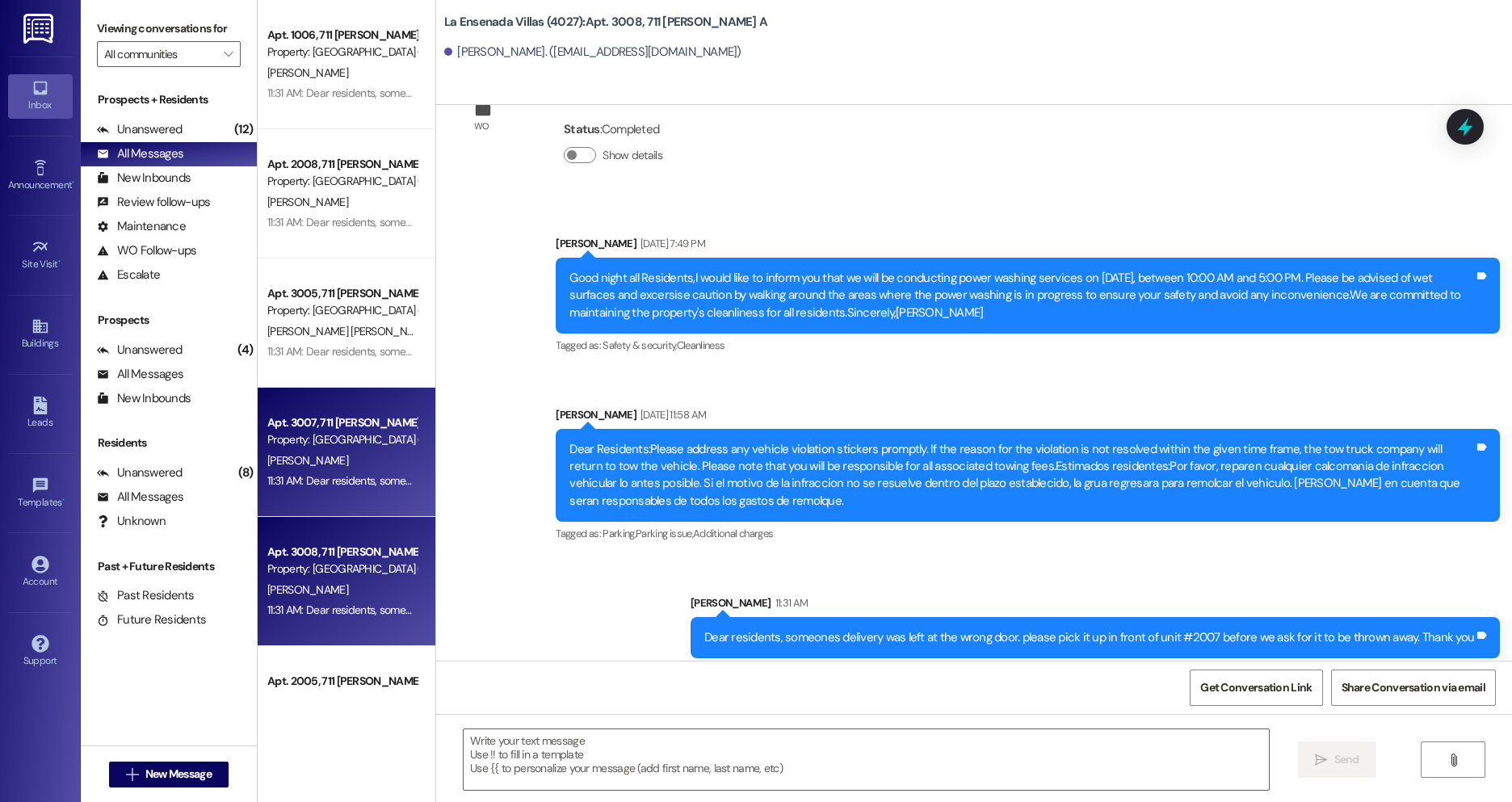
click at [374, 472] on div "11:31 AM: Dear residents, someones delivery was left at the wrong door. please …" at bounding box center [342, 481] width 153 height 20
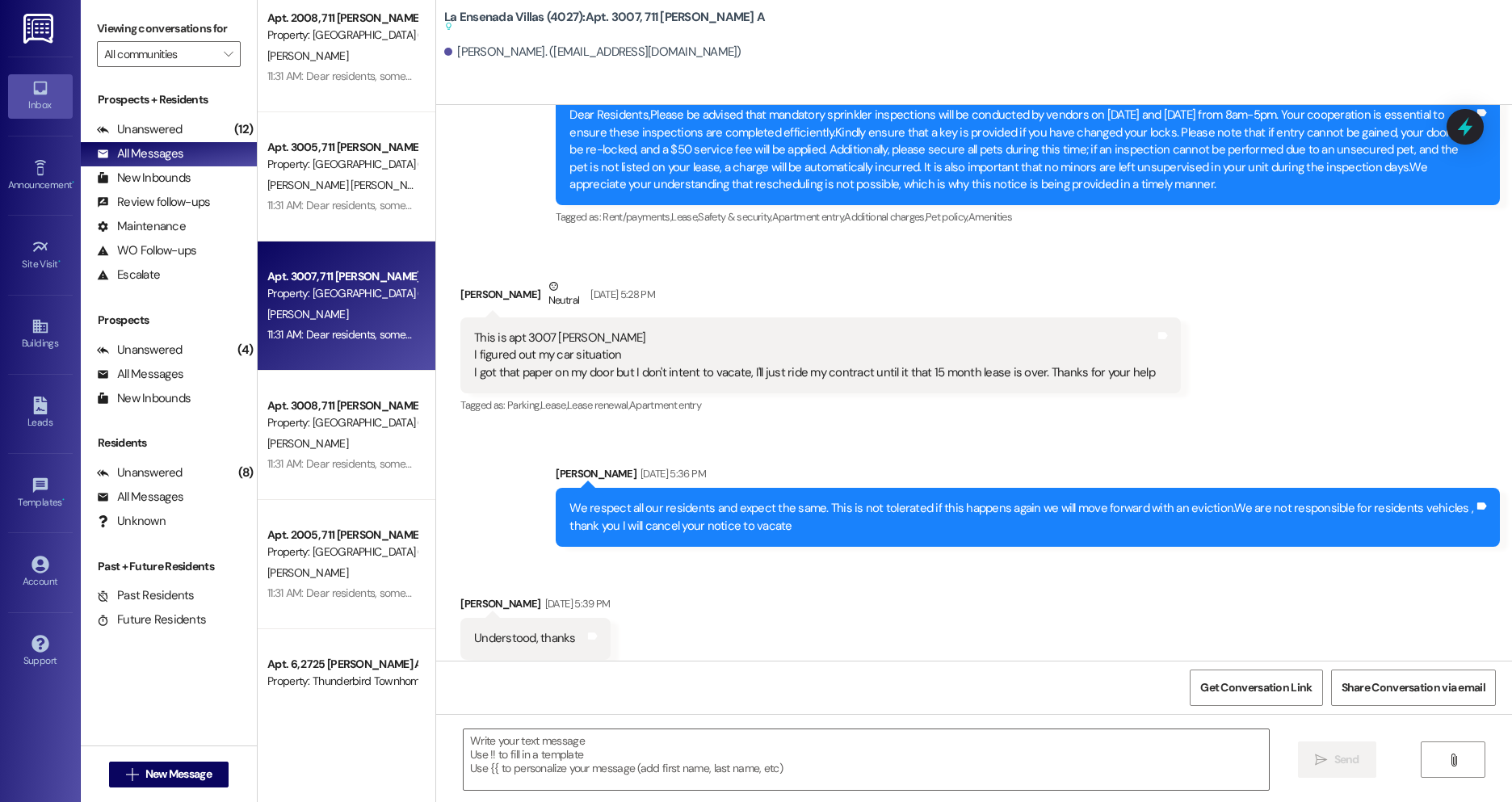
scroll to position [248, 0]
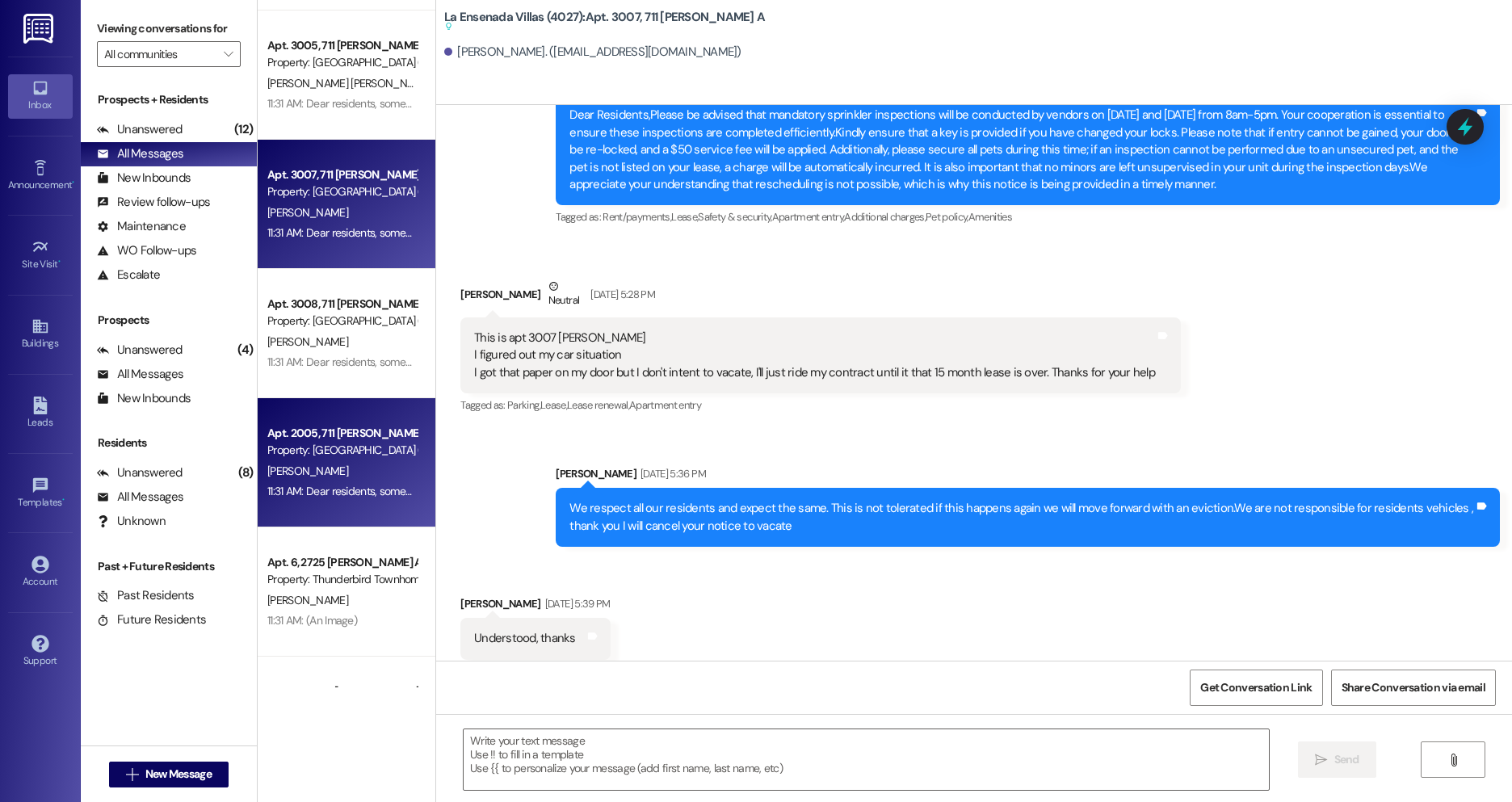
click at [280, 453] on div "Property: [GEOGRAPHIC_DATA] (4027)" at bounding box center [342, 450] width 149 height 17
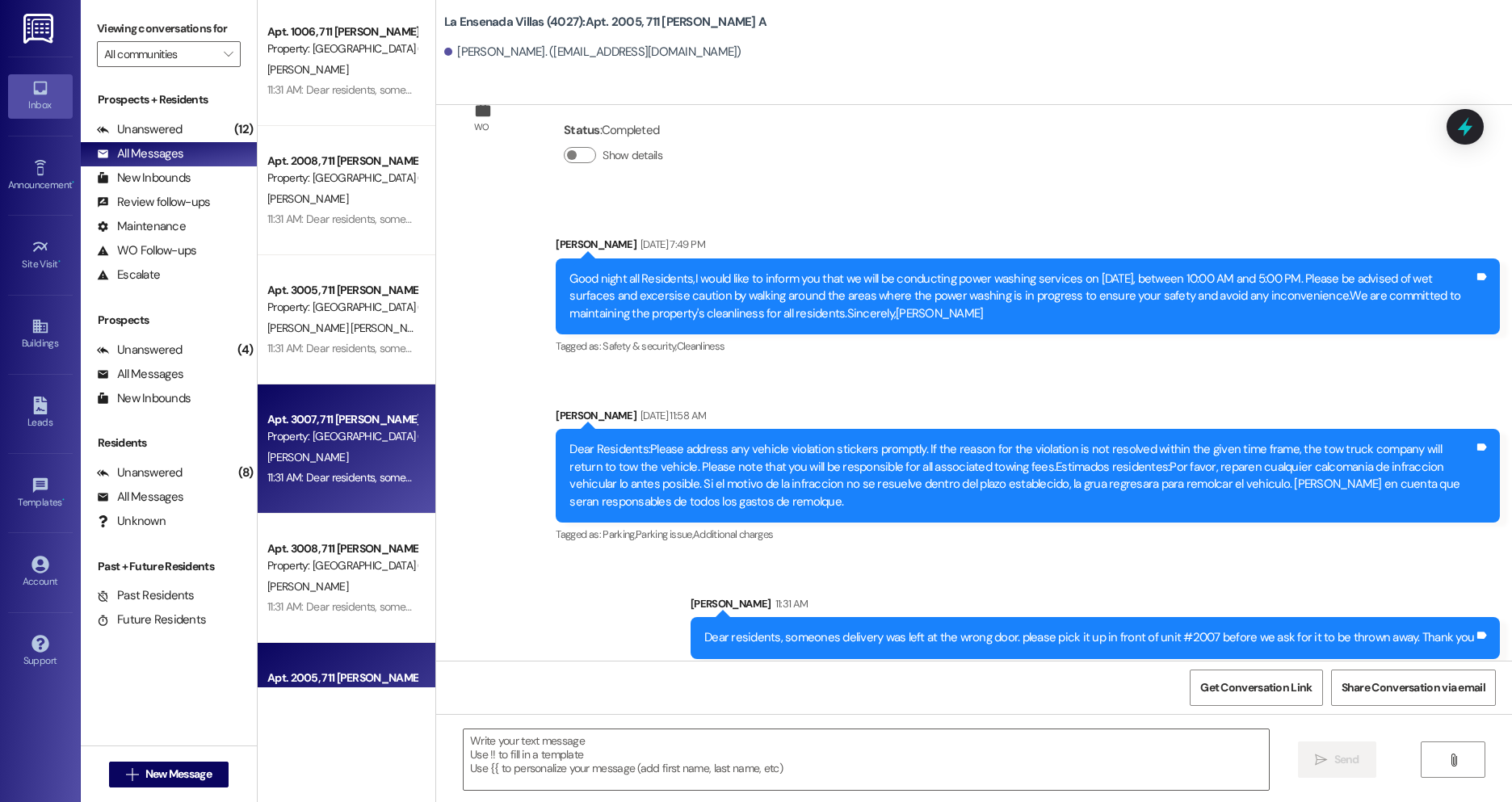
scroll to position [0, 0]
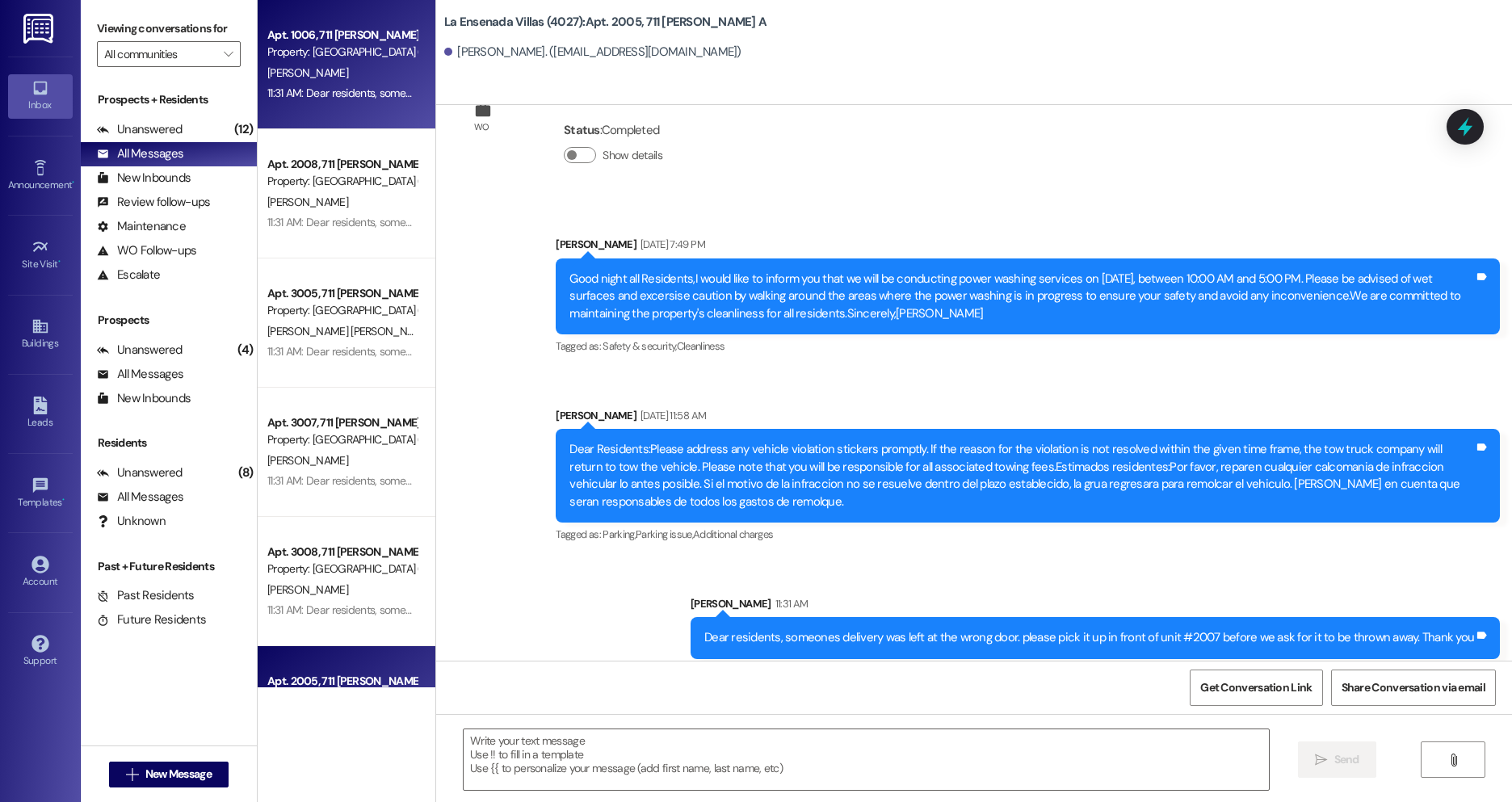
click at [313, 89] on div "11:31 AM: Dear residents, someones delivery was left at the wrong door. please …" at bounding box center [641, 93] width 748 height 14
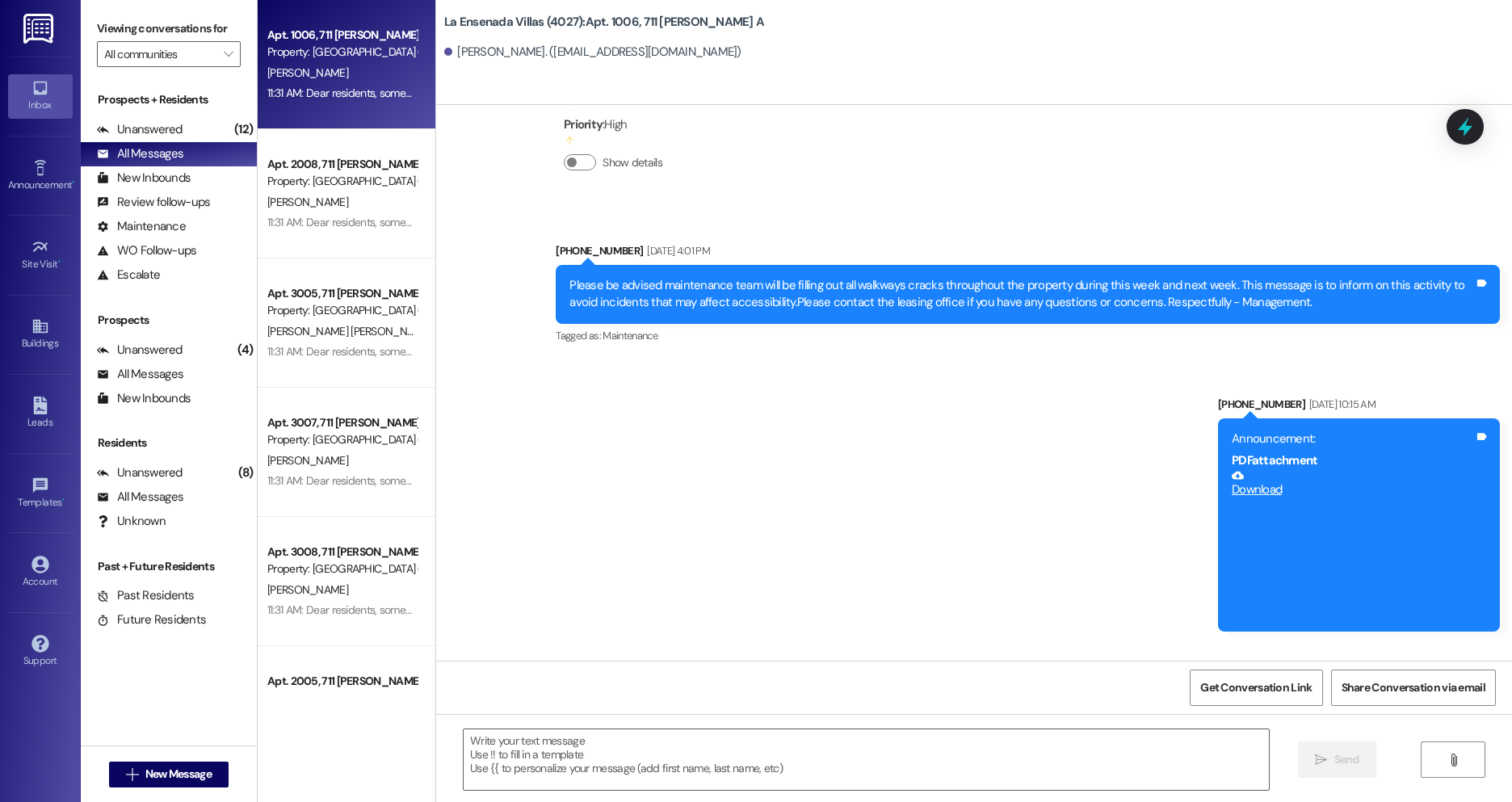
scroll to position [694, 0]
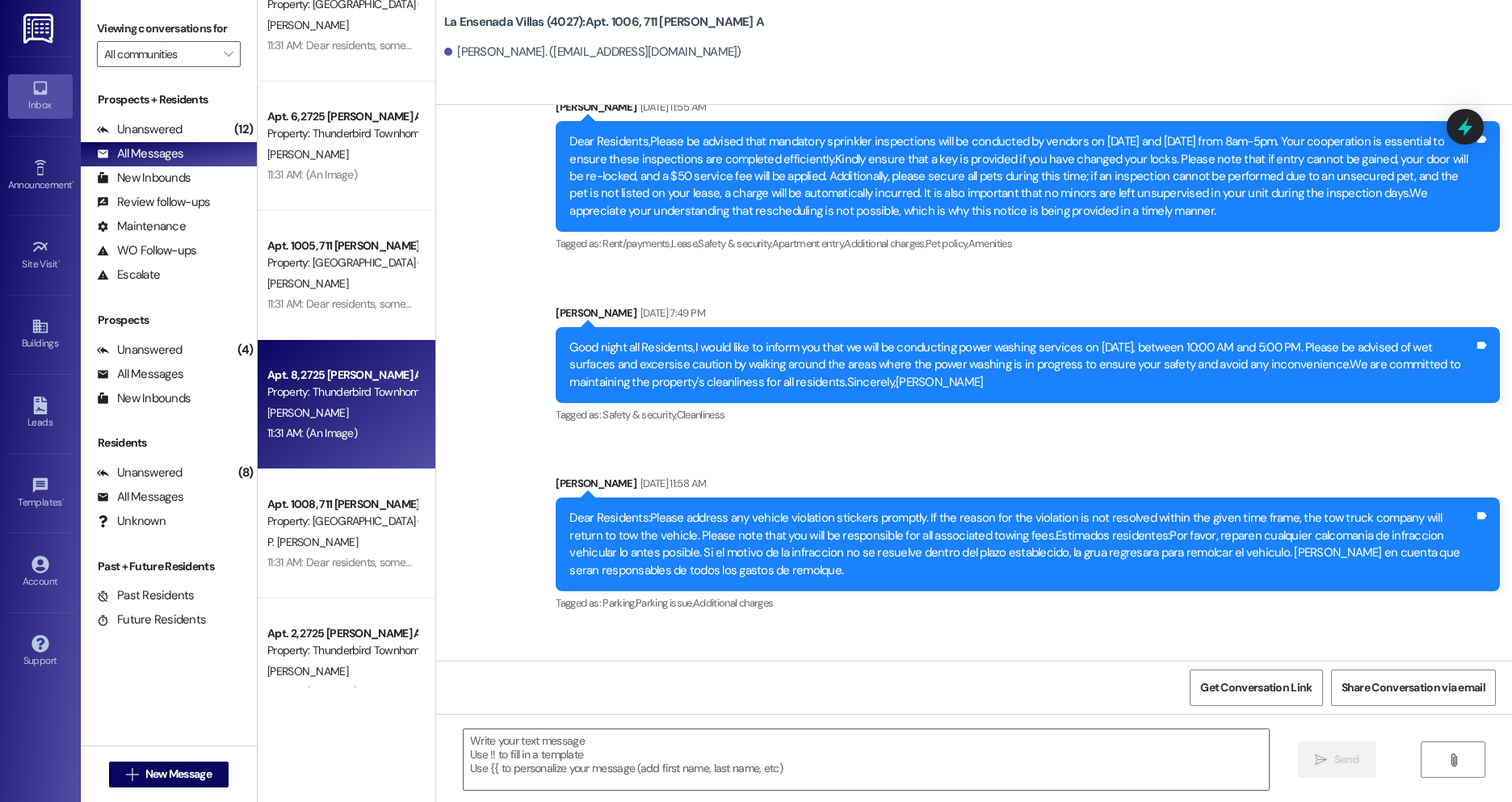
click at [349, 389] on div "Property: Thunderbird Townhomes (4001)" at bounding box center [342, 392] width 149 height 17
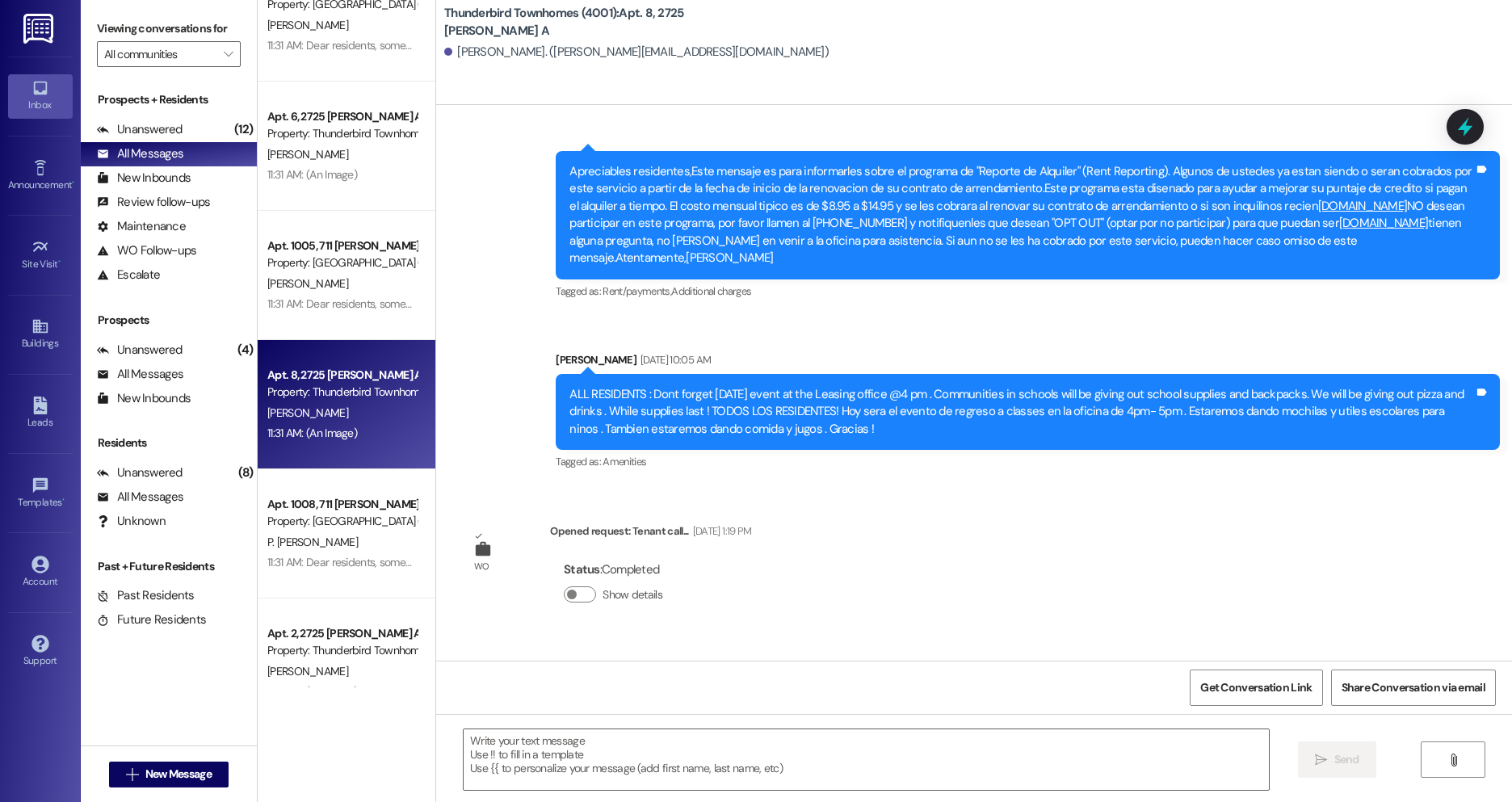
scroll to position [15212, 0]
